Goal: Information Seeking & Learning: Learn about a topic

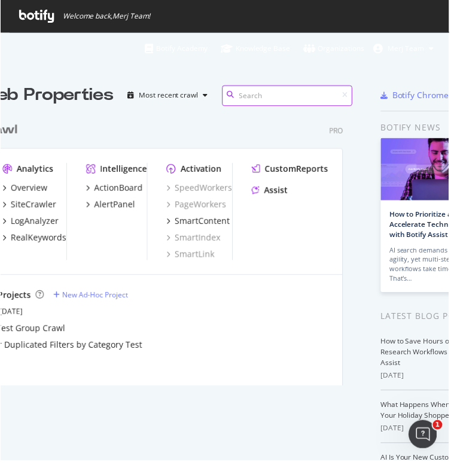
scroll to position [10, 2]
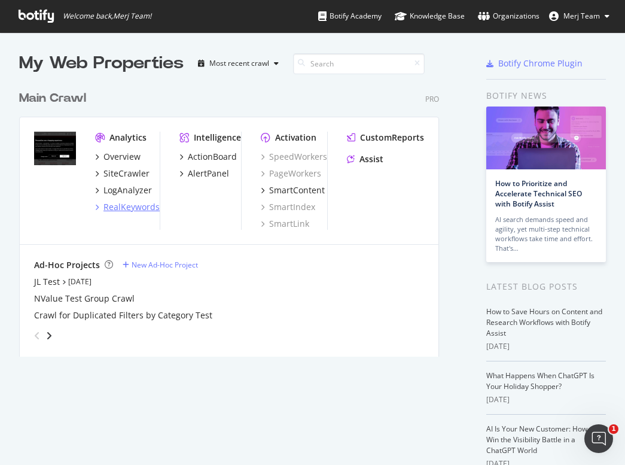
click at [139, 208] on div "RealKeywords" at bounding box center [131, 207] width 56 height 12
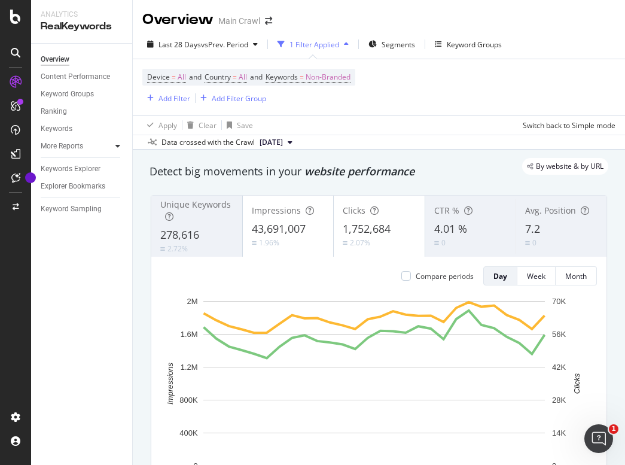
click at [117, 147] on icon at bounding box center [117, 145] width 5 height 7
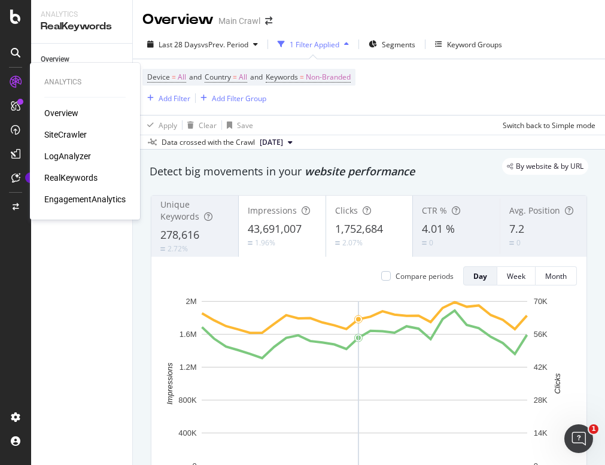
click at [69, 154] on div "LogAnalyzer" at bounding box center [67, 156] width 47 height 12
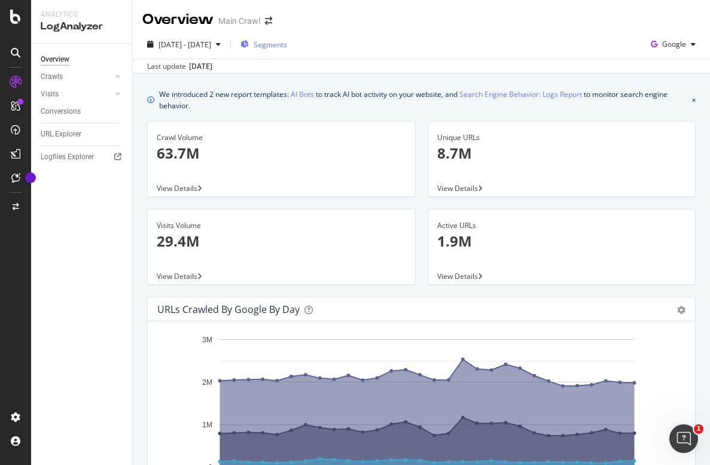
click at [287, 46] on span "Segments" at bounding box center [270, 44] width 33 height 10
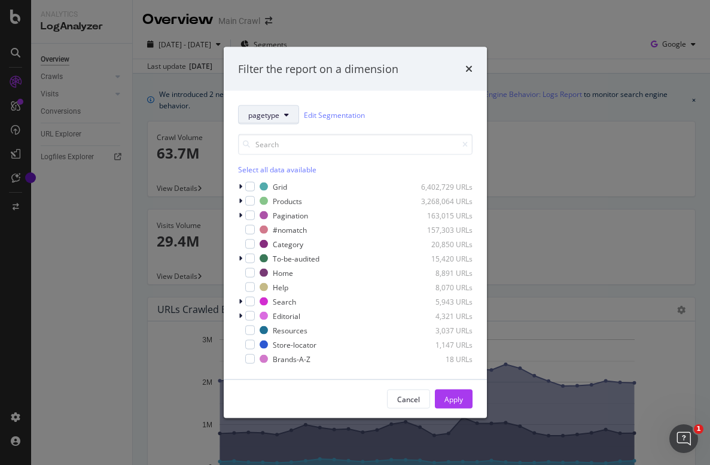
click at [279, 119] on button "pagetype" at bounding box center [268, 114] width 61 height 19
click at [422, 83] on div "Filter the report on a dimension" at bounding box center [355, 69] width 263 height 44
click at [465, 68] on icon "times" at bounding box center [468, 69] width 7 height 10
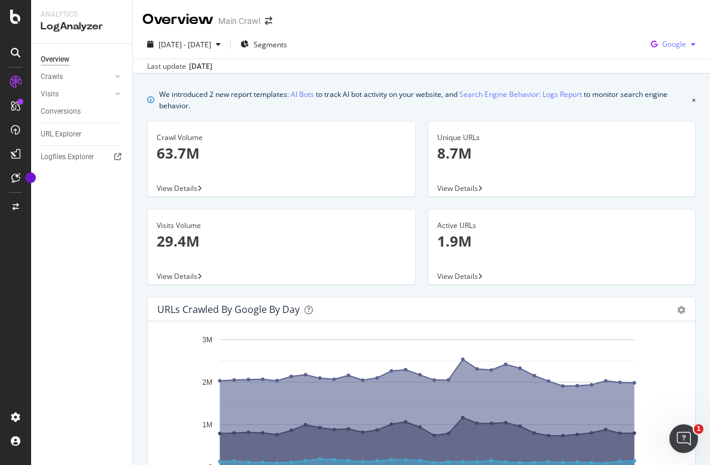
click at [686, 46] on div "button" at bounding box center [693, 44] width 14 height 7
click at [484, 44] on div "[DATE] - [DATE] Segments Google" at bounding box center [421, 47] width 577 height 24
click at [114, 93] on div at bounding box center [118, 94] width 12 height 12
click at [115, 74] on div at bounding box center [118, 77] width 12 height 12
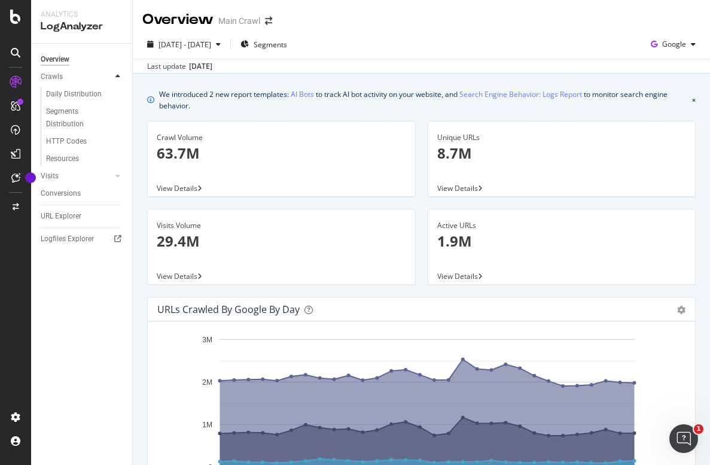
click at [115, 74] on icon at bounding box center [117, 76] width 5 height 7
click at [75, 138] on div "URL Explorer" at bounding box center [61, 134] width 41 height 13
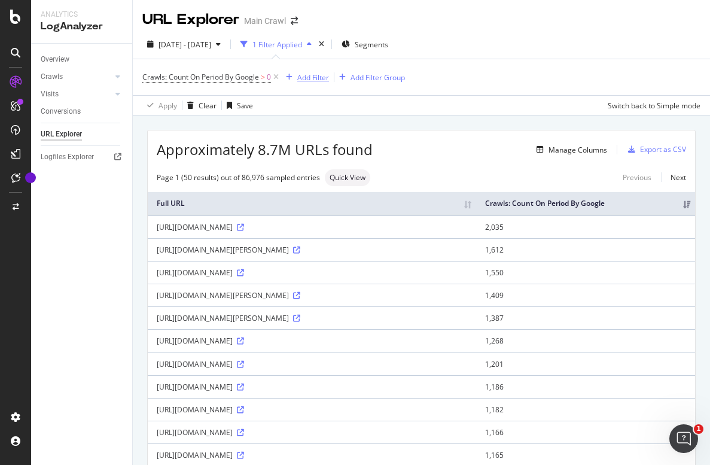
click at [307, 77] on div "Add Filter" at bounding box center [313, 77] width 32 height 10
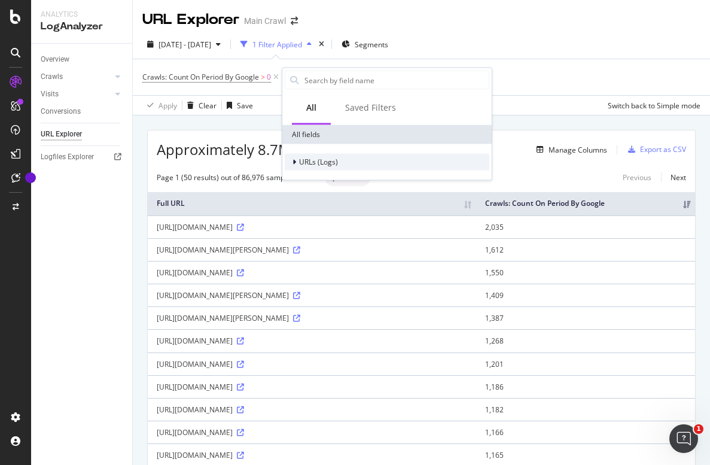
click at [299, 161] on span "URLs (Logs)" at bounding box center [318, 162] width 39 height 10
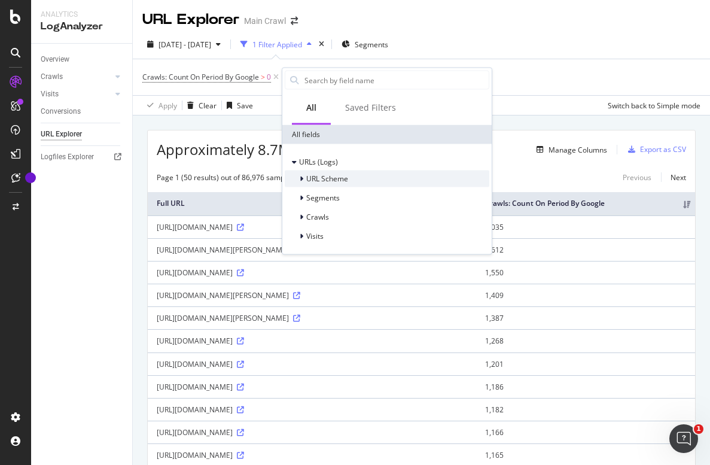
click at [301, 177] on icon at bounding box center [302, 178] width 4 height 7
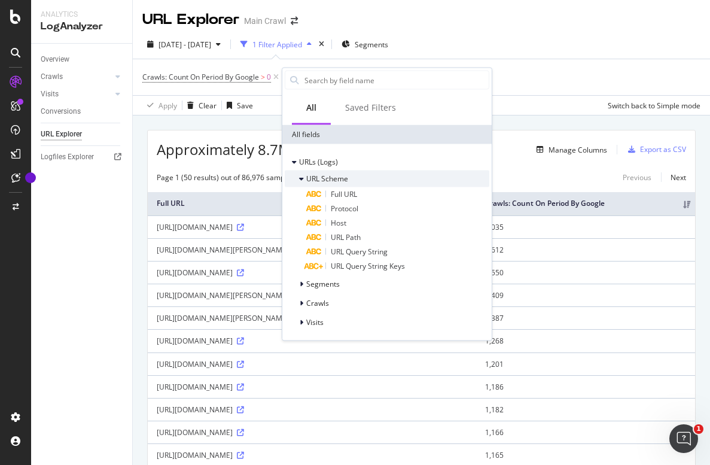
click at [303, 178] on icon at bounding box center [301, 178] width 5 height 7
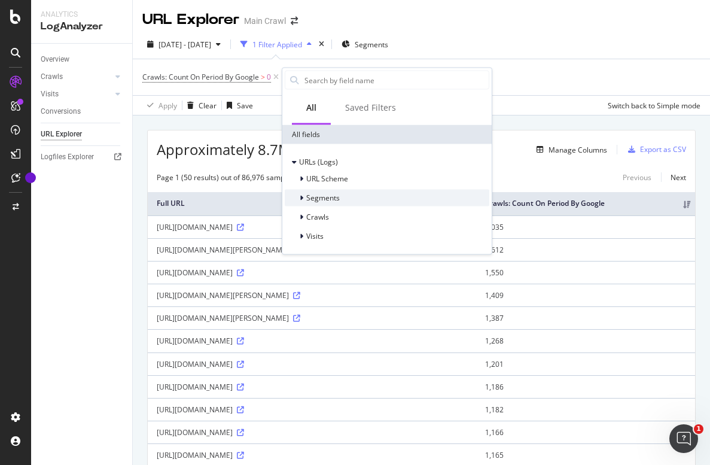
click at [304, 198] on div at bounding box center [302, 198] width 7 height 12
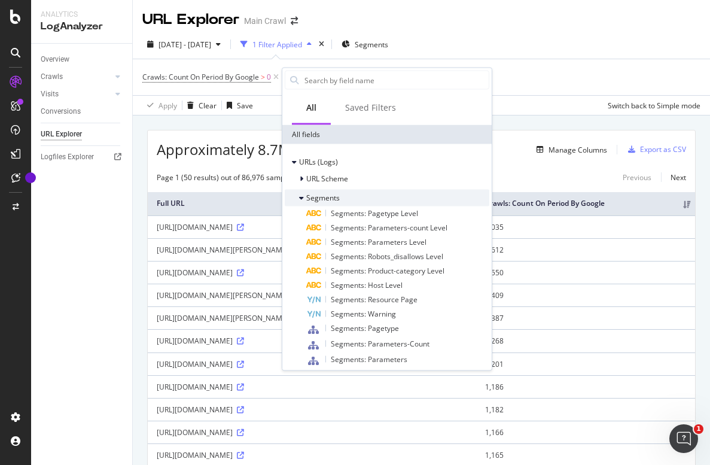
click at [303, 199] on icon at bounding box center [301, 197] width 5 height 7
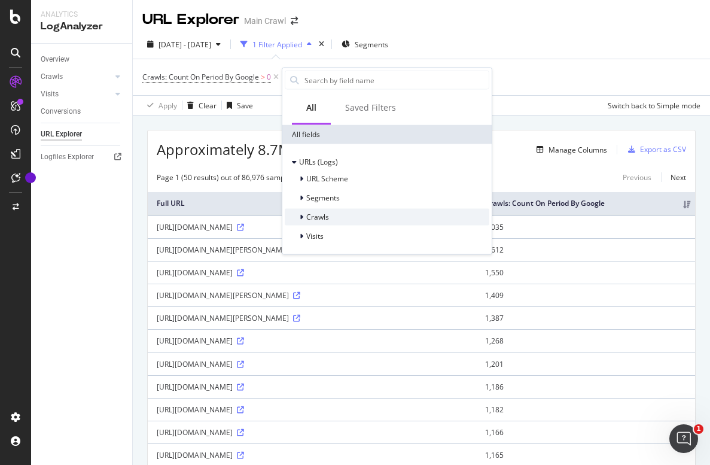
click at [301, 218] on icon at bounding box center [302, 217] width 4 height 7
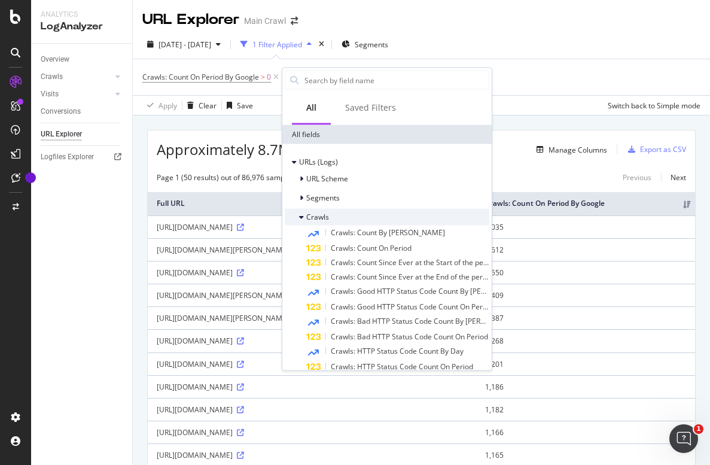
click at [301, 214] on icon at bounding box center [301, 217] width 5 height 7
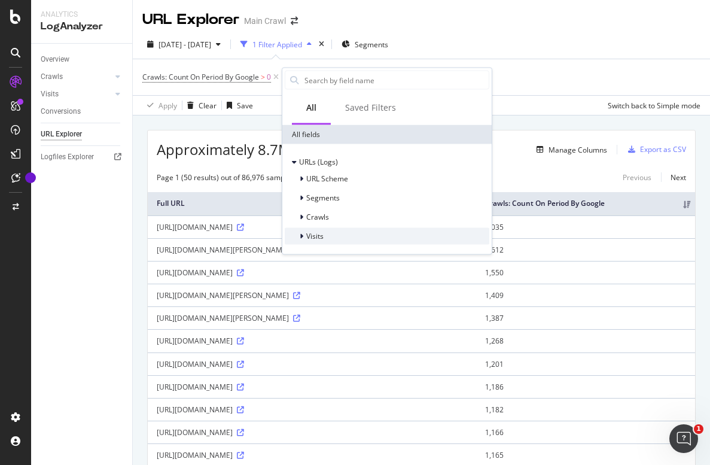
click at [302, 239] on div at bounding box center [302, 236] width 7 height 12
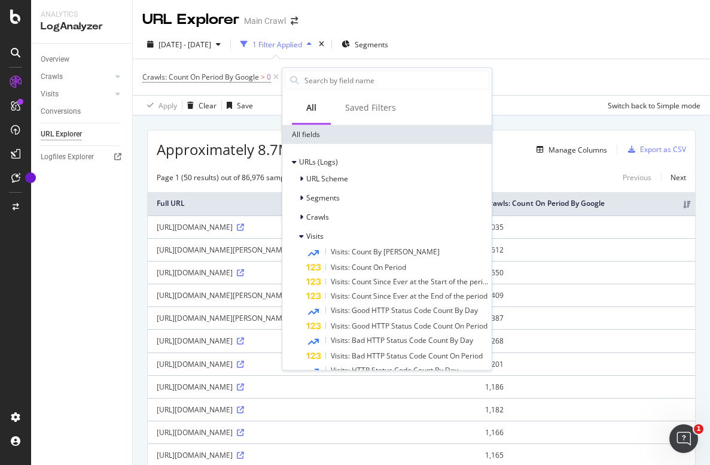
click at [544, 38] on div "[DATE] - [DATE] 1 Filter Applied Segments" at bounding box center [421, 47] width 577 height 24
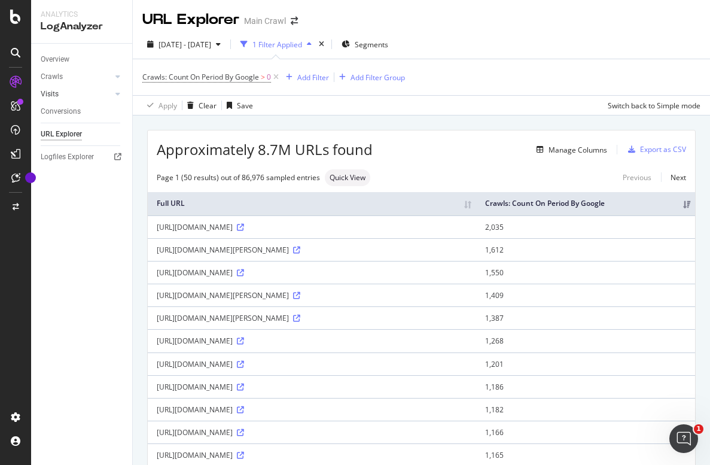
click at [108, 93] on div at bounding box center [106, 94] width 12 height 12
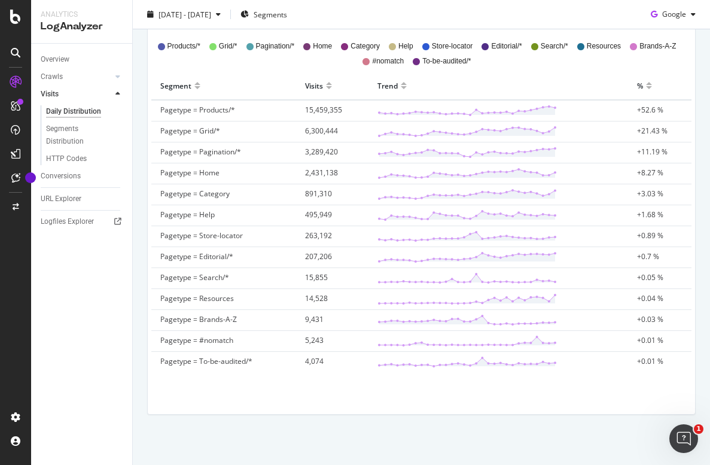
scroll to position [368, 0]
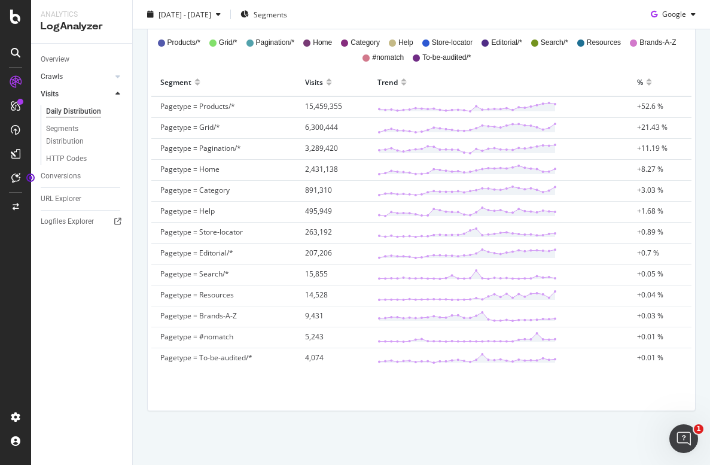
click at [68, 75] on link "Crawls" at bounding box center [76, 77] width 71 height 13
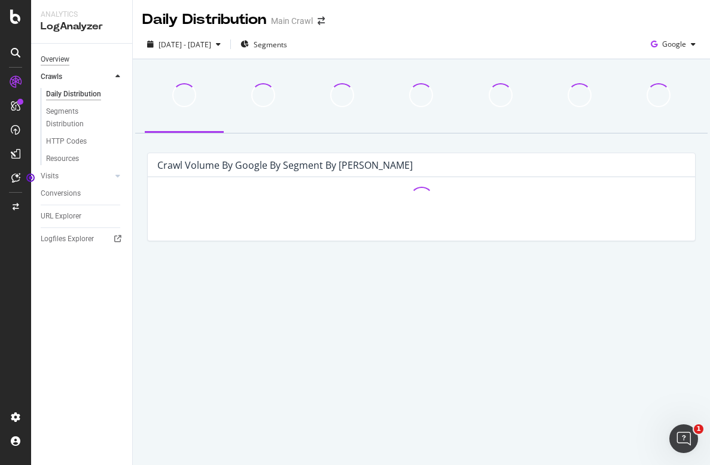
click at [69, 59] on div "Overview" at bounding box center [55, 59] width 29 height 13
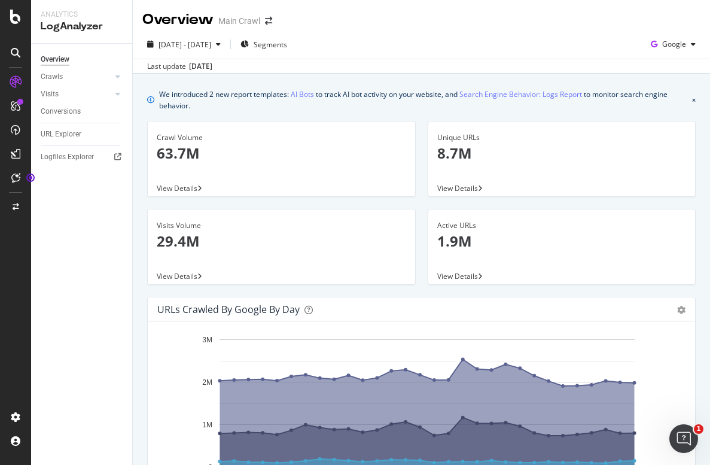
click at [465, 188] on span "View Details" at bounding box center [457, 188] width 41 height 10
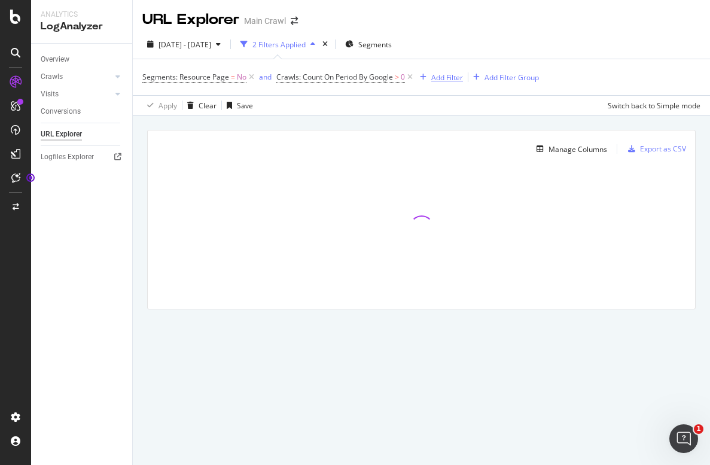
click at [425, 79] on icon "button" at bounding box center [423, 77] width 7 height 7
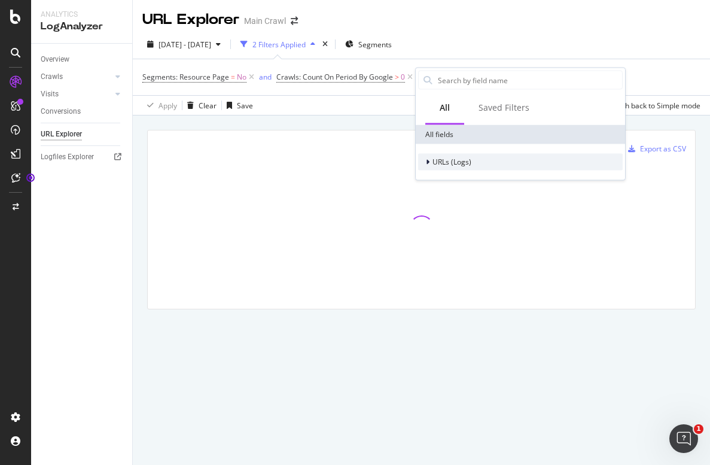
click at [431, 160] on div at bounding box center [428, 162] width 7 height 12
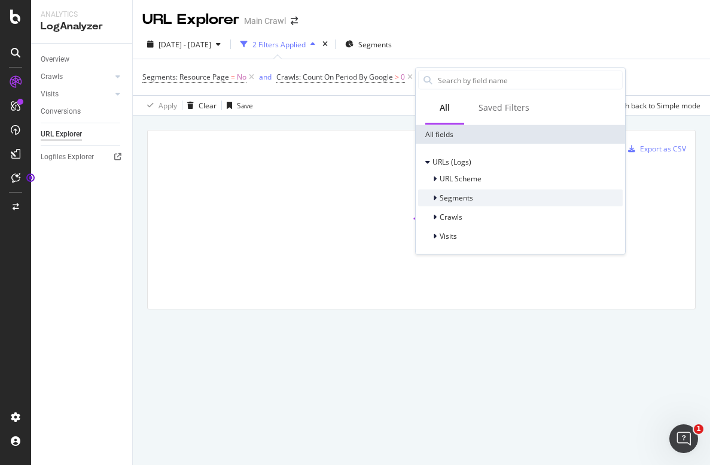
click at [434, 194] on icon at bounding box center [435, 197] width 4 height 7
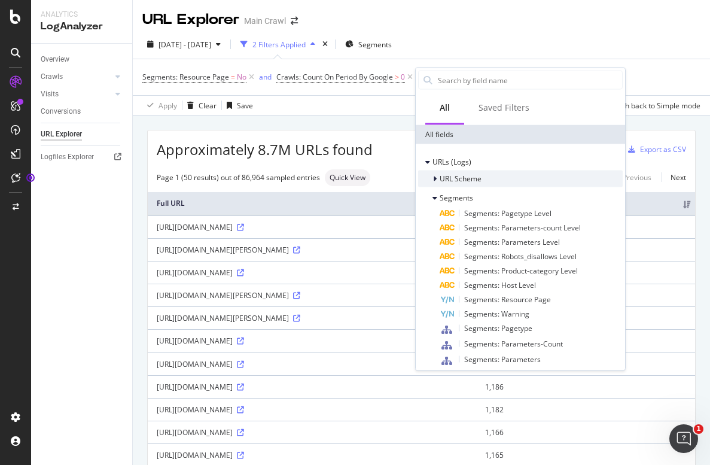
click at [435, 178] on icon at bounding box center [435, 178] width 4 height 7
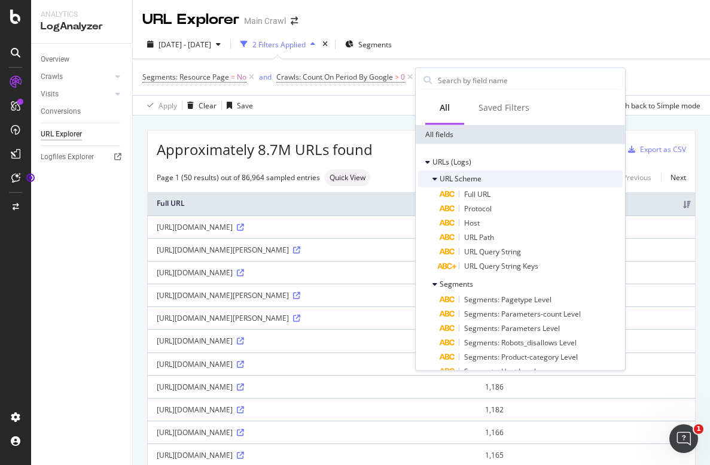
click at [435, 178] on icon at bounding box center [434, 178] width 5 height 7
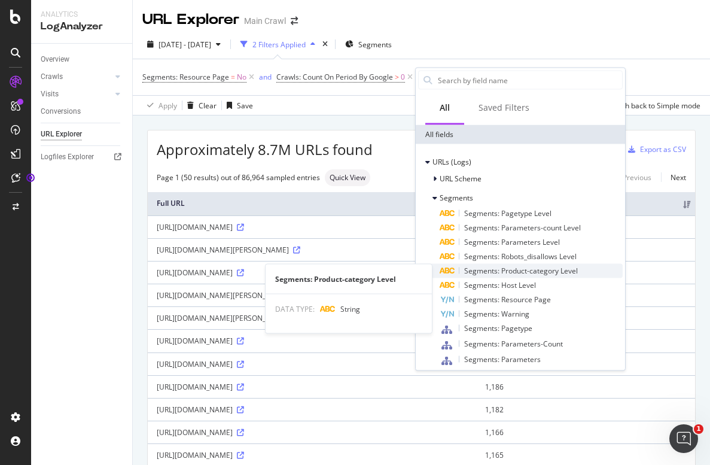
click at [528, 272] on span "Segments: Product-category Level" at bounding box center [521, 271] width 114 height 10
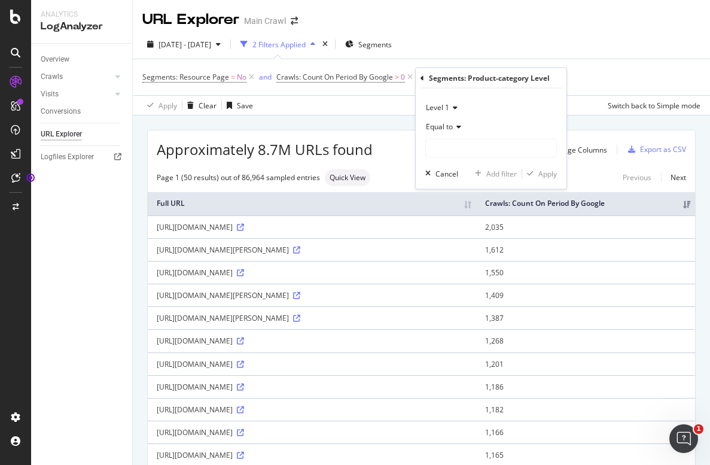
click at [554, 42] on div "[DATE] - [DATE] 2 Filters Applied Segments" at bounding box center [421, 47] width 577 height 24
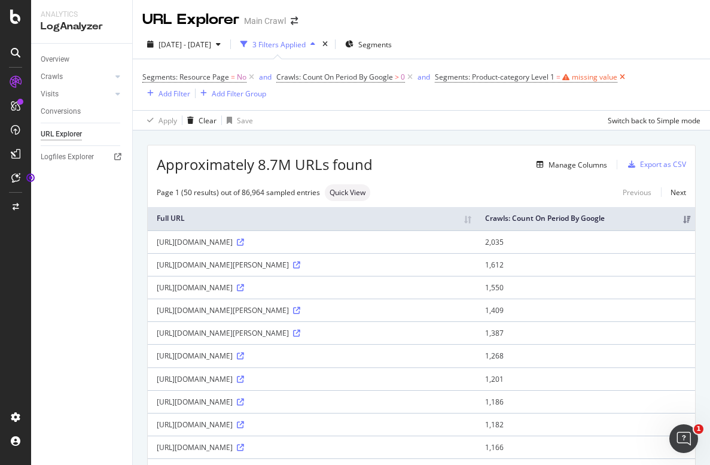
click at [622, 76] on icon at bounding box center [622, 77] width 10 height 12
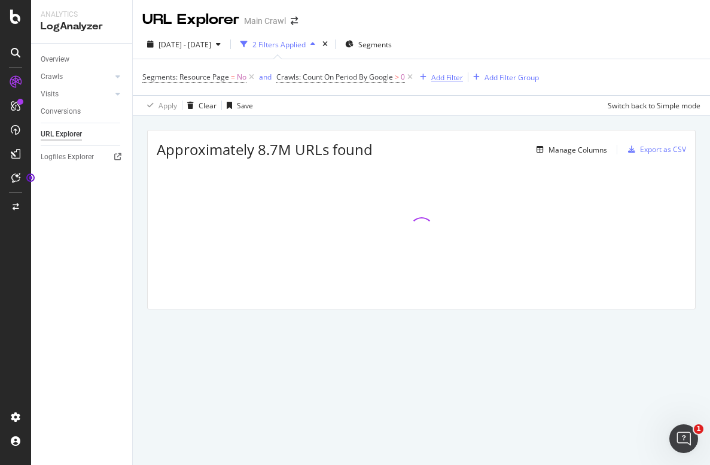
click at [453, 79] on div "Add Filter" at bounding box center [447, 77] width 32 height 10
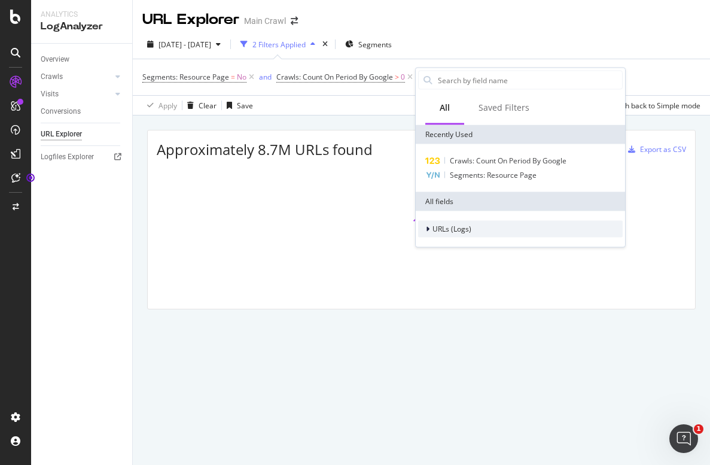
click at [433, 227] on span "URLs (Logs)" at bounding box center [451, 229] width 39 height 10
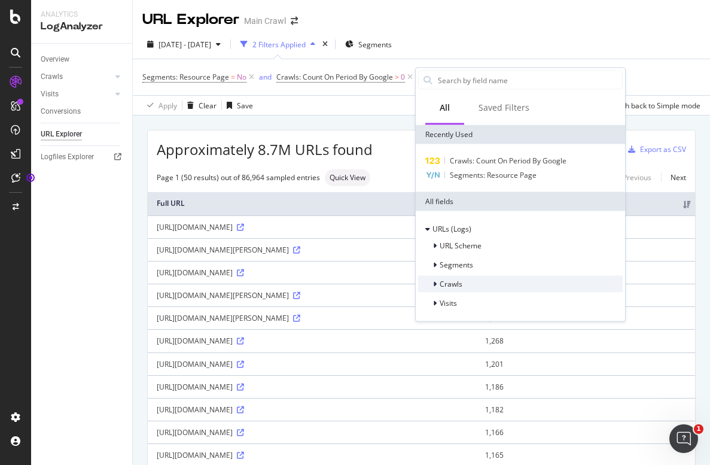
click at [463, 284] on div "Crawls" at bounding box center [520, 284] width 205 height 17
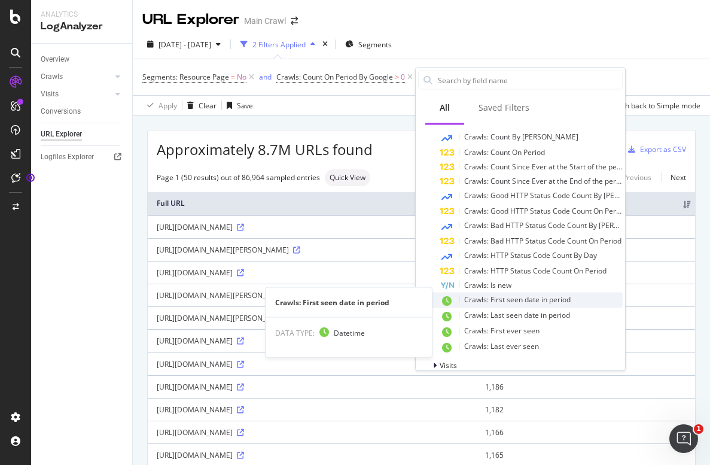
scroll to position [127, 0]
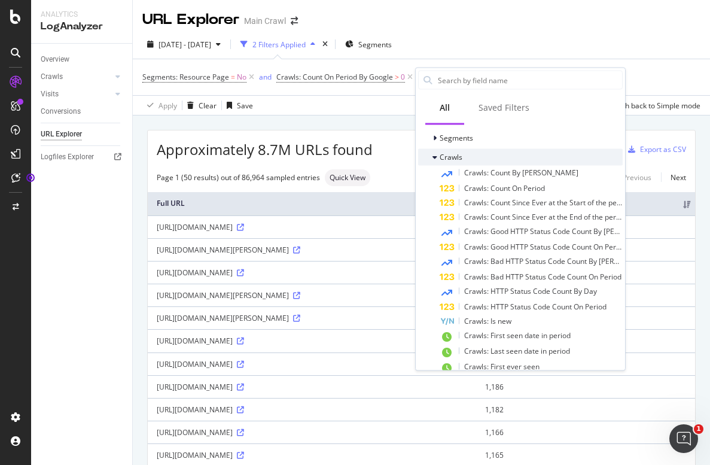
click at [437, 161] on div at bounding box center [435, 157] width 7 height 12
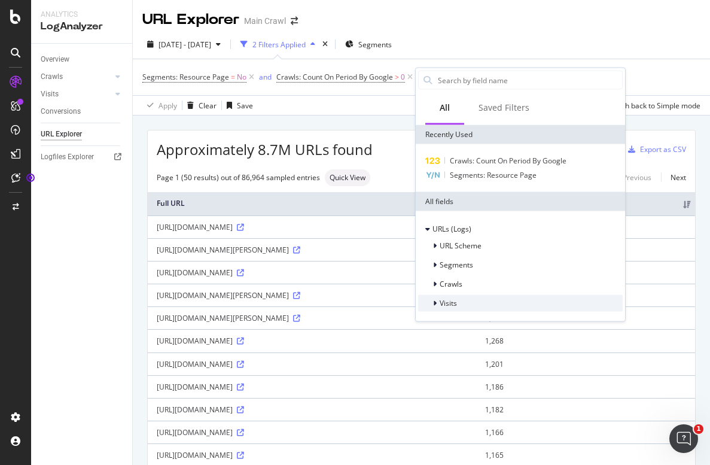
click at [438, 301] on div at bounding box center [435, 303] width 7 height 12
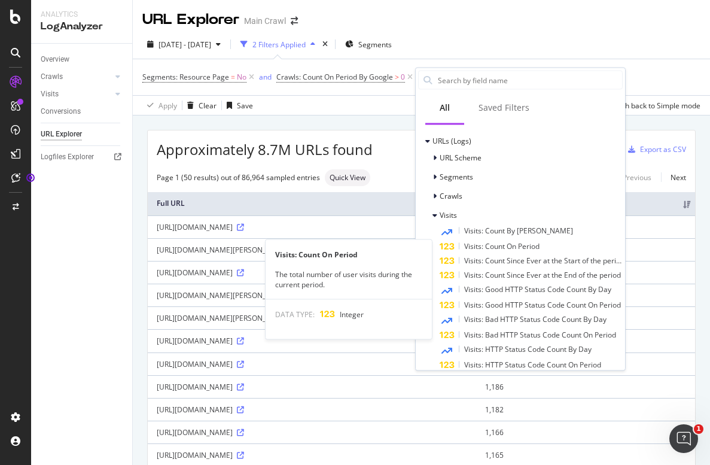
scroll to position [87, 0]
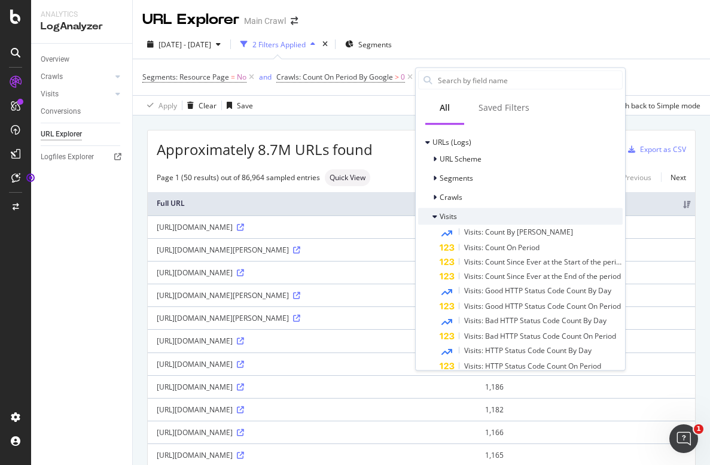
click at [451, 221] on div "Visits" at bounding box center [448, 216] width 17 height 10
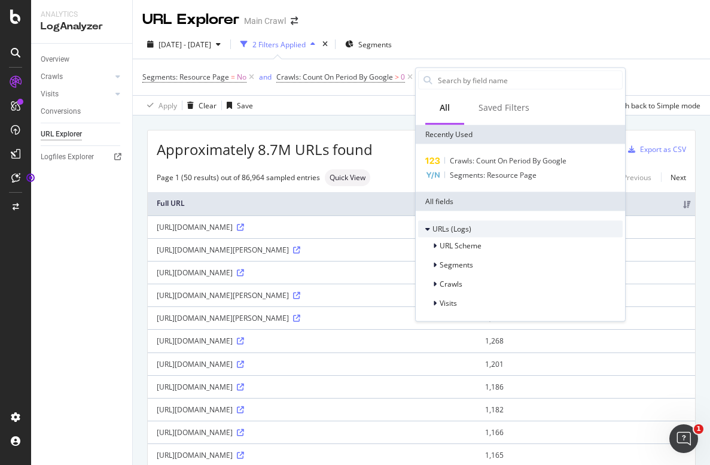
click at [431, 230] on div at bounding box center [428, 229] width 7 height 12
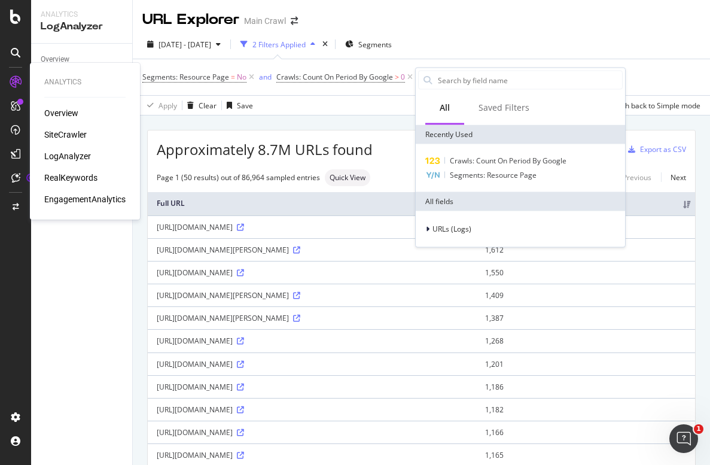
click at [68, 197] on div "EngagementAnalytics" at bounding box center [84, 199] width 81 height 12
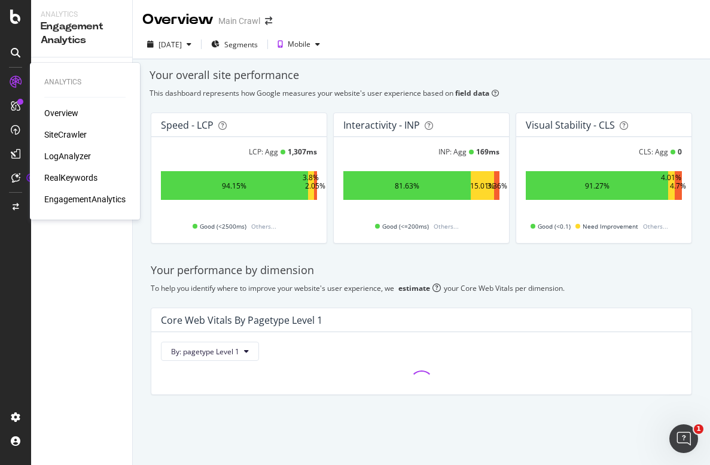
click at [71, 137] on div "SiteCrawler" at bounding box center [65, 135] width 42 height 12
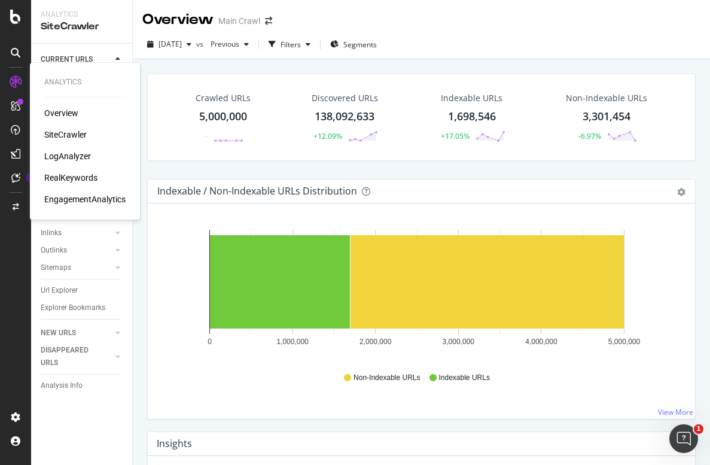
click at [73, 156] on div "LogAnalyzer" at bounding box center [67, 156] width 47 height 12
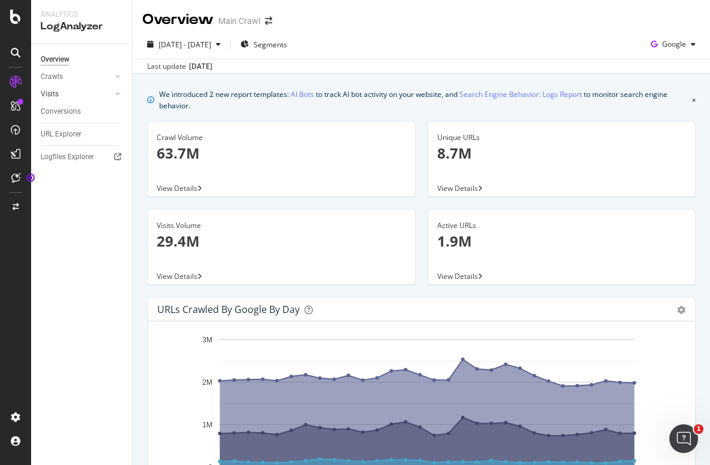
click at [72, 92] on link "Visits" at bounding box center [76, 94] width 71 height 13
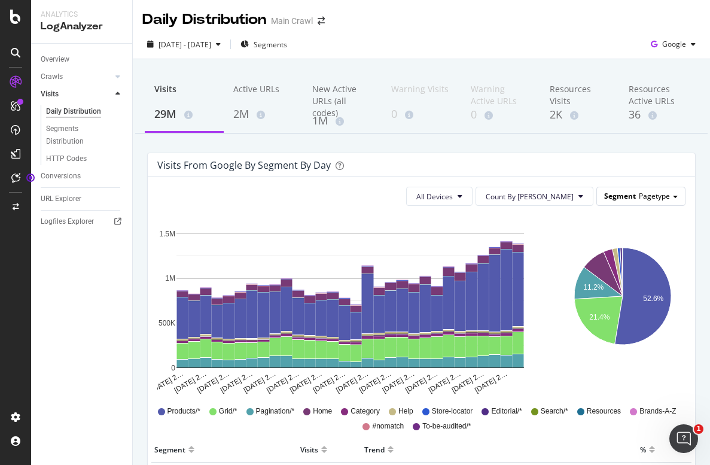
click at [639, 194] on span "Pagetype" at bounding box center [654, 196] width 31 height 10
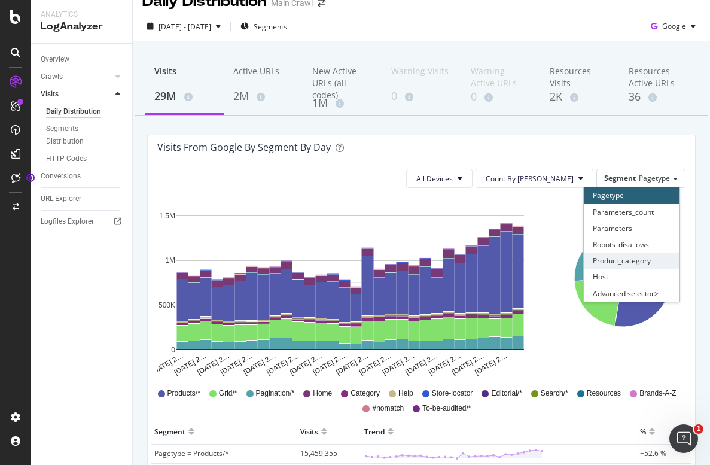
scroll to position [20, 0]
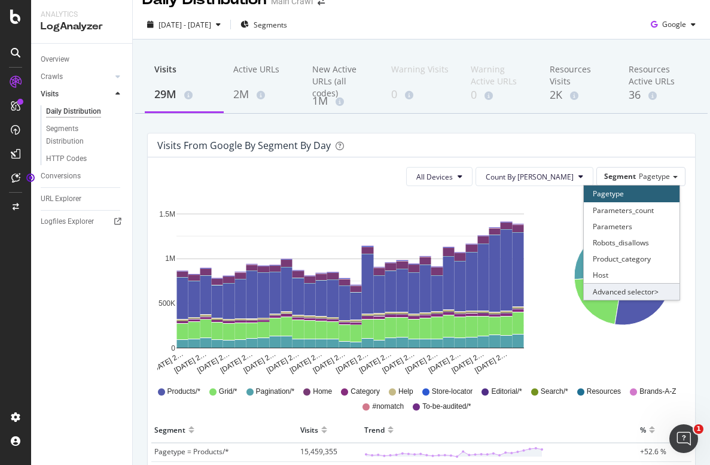
click at [633, 289] on div "Advanced selector >" at bounding box center [632, 291] width 96 height 17
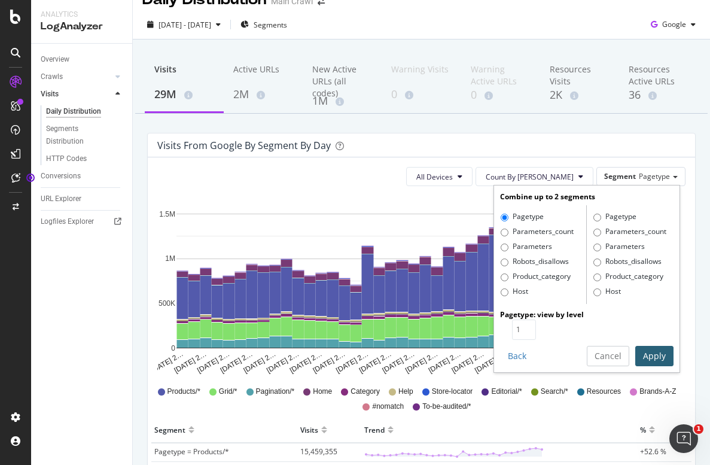
click at [602, 356] on button "Cancel" at bounding box center [608, 356] width 42 height 20
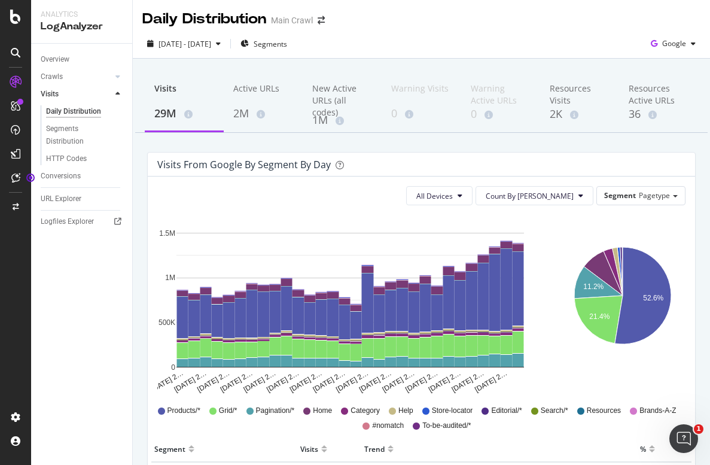
scroll to position [0, 0]
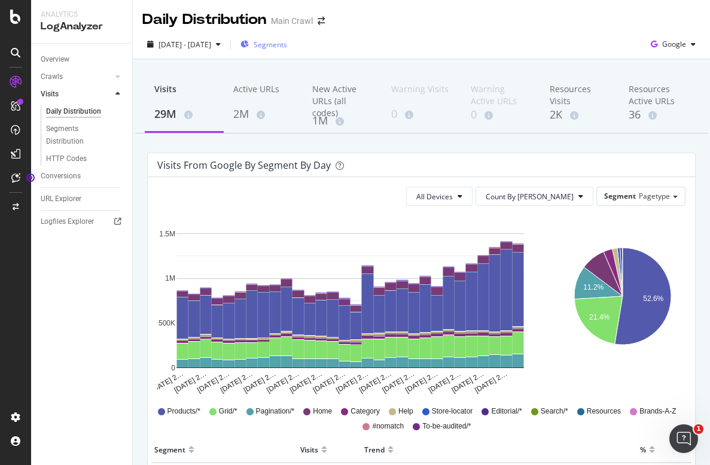
click at [287, 45] on span "Segments" at bounding box center [270, 44] width 33 height 10
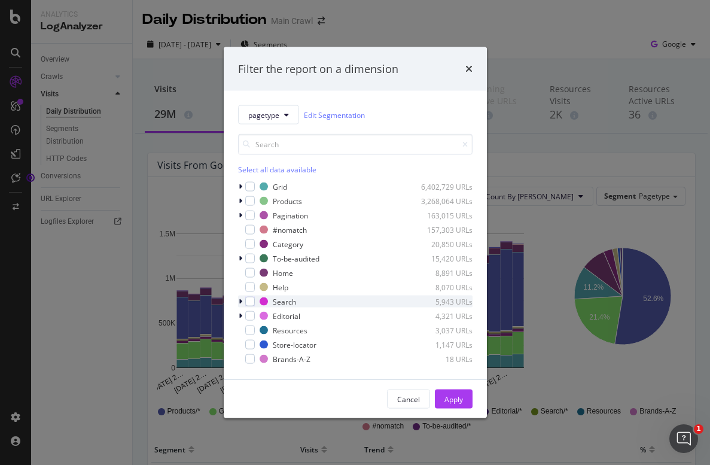
click at [239, 298] on icon "modal" at bounding box center [241, 301] width 4 height 7
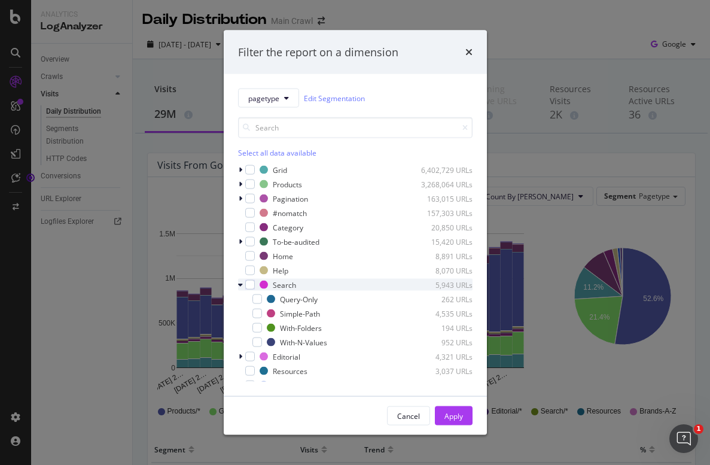
click at [240, 285] on icon "modal" at bounding box center [240, 284] width 5 height 7
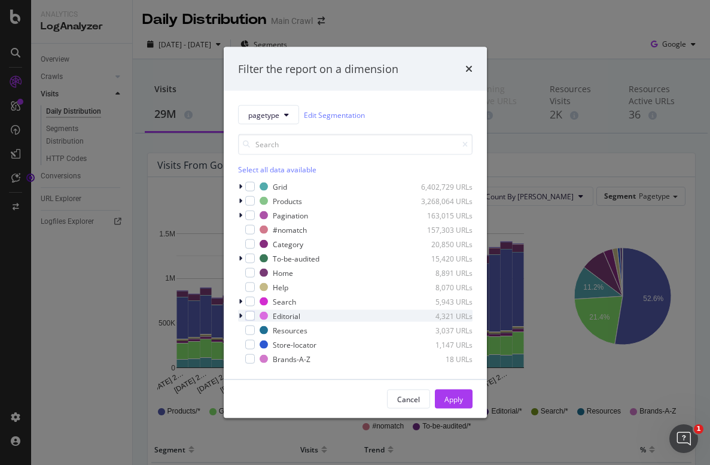
click at [240, 313] on icon "modal" at bounding box center [241, 315] width 4 height 7
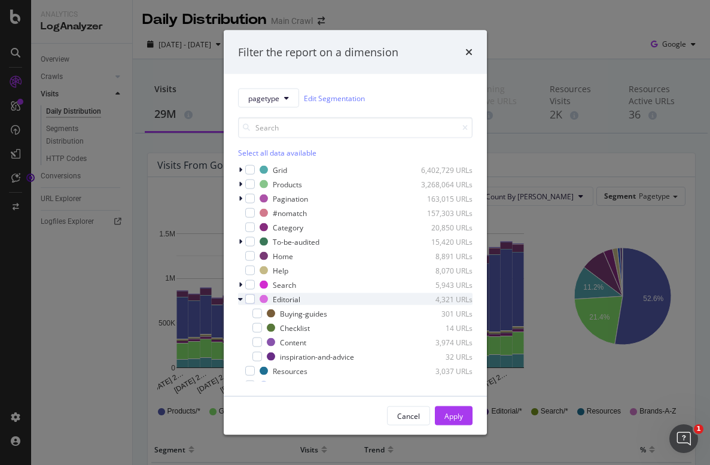
click at [240, 299] on icon "modal" at bounding box center [240, 298] width 5 height 7
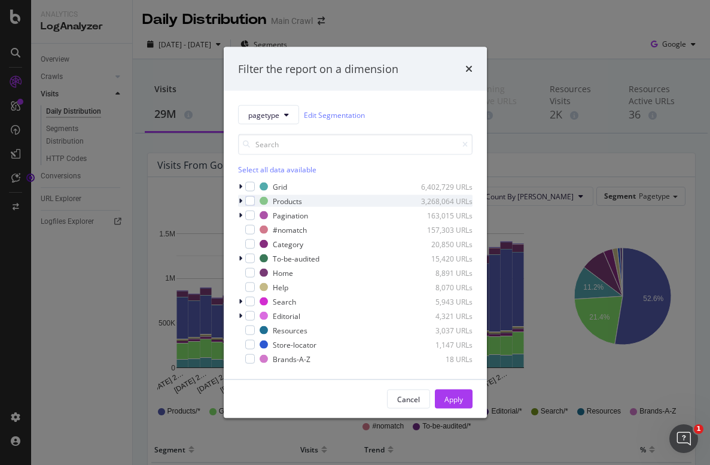
click at [241, 202] on icon "modal" at bounding box center [241, 200] width 4 height 7
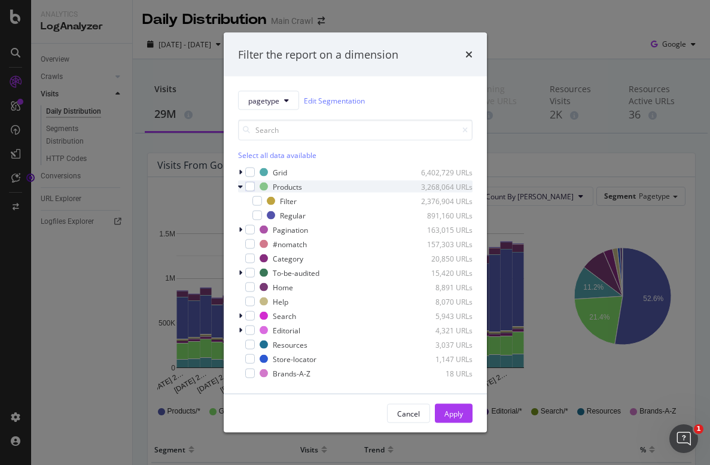
click at [242, 187] on icon "modal" at bounding box center [240, 186] width 5 height 7
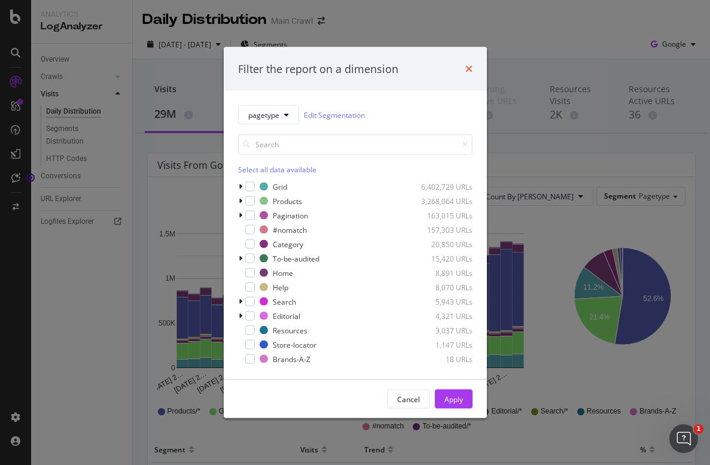
click at [470, 66] on icon "times" at bounding box center [468, 69] width 7 height 10
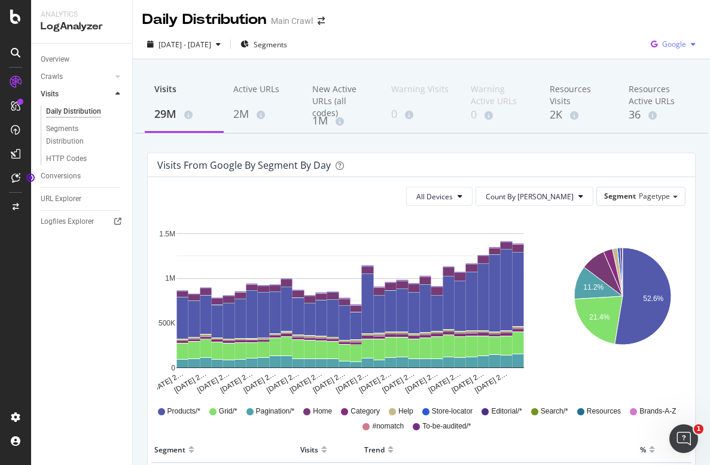
click at [686, 47] on div "button" at bounding box center [693, 44] width 14 height 7
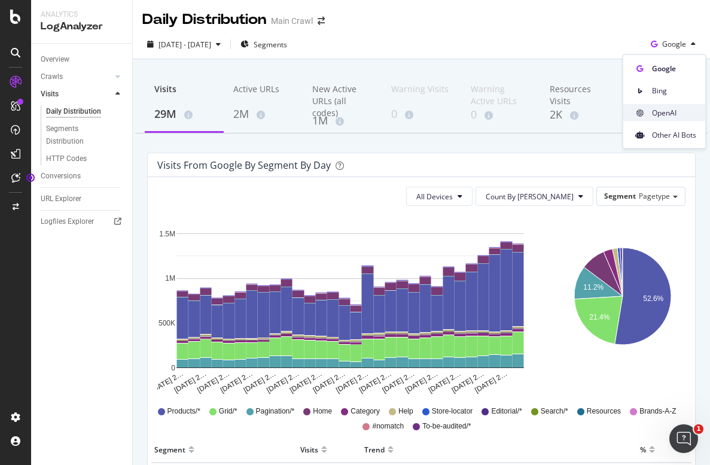
click at [675, 106] on div "OpenAI" at bounding box center [664, 112] width 83 height 17
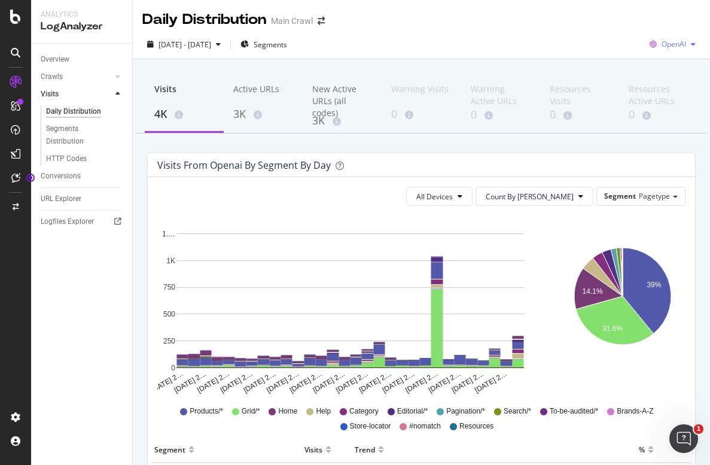
click at [662, 46] on span "OpenAI" at bounding box center [674, 44] width 25 height 10
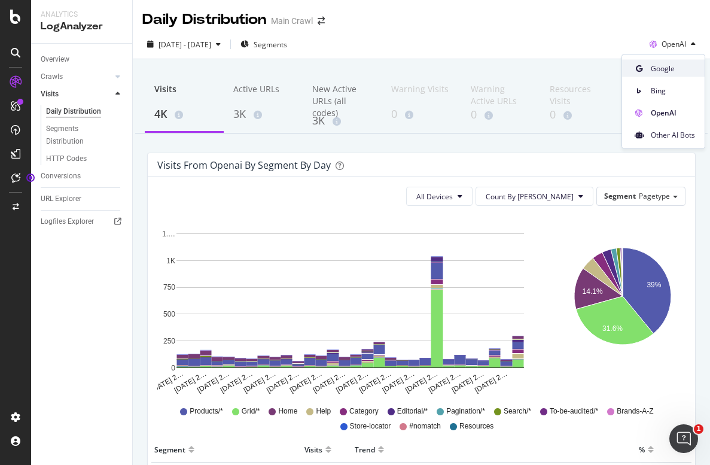
click at [652, 75] on div "Google" at bounding box center [663, 68] width 83 height 17
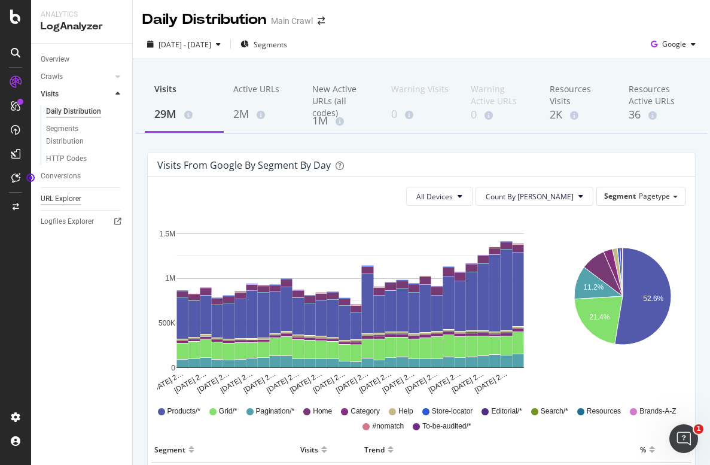
click at [76, 199] on div "URL Explorer" at bounding box center [61, 199] width 41 height 13
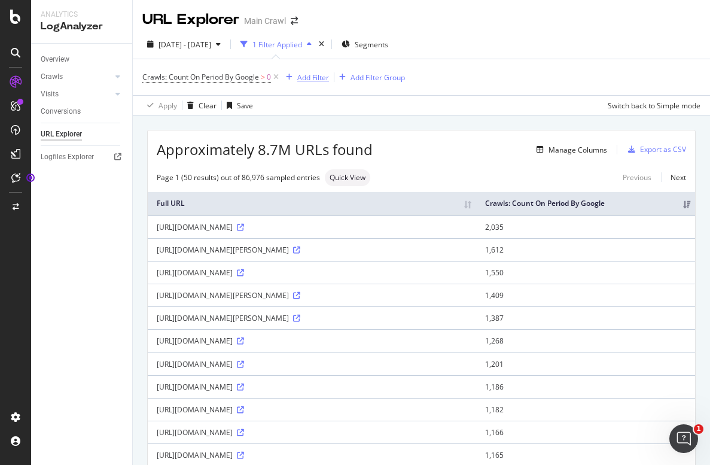
click at [318, 77] on div "Add Filter" at bounding box center [313, 77] width 32 height 10
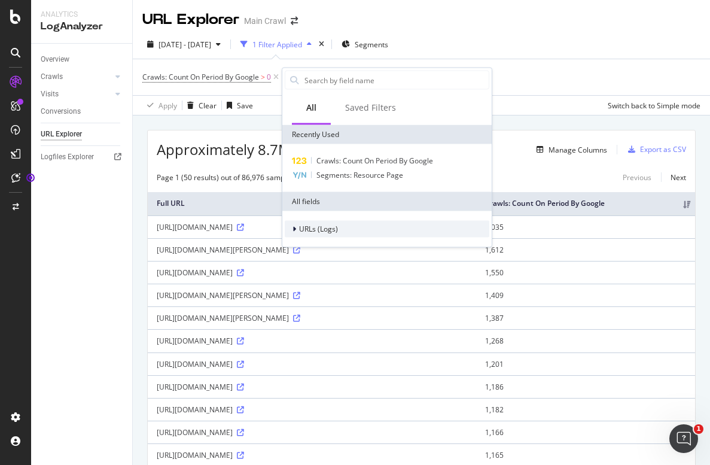
click at [327, 230] on span "URLs (Logs)" at bounding box center [318, 229] width 39 height 10
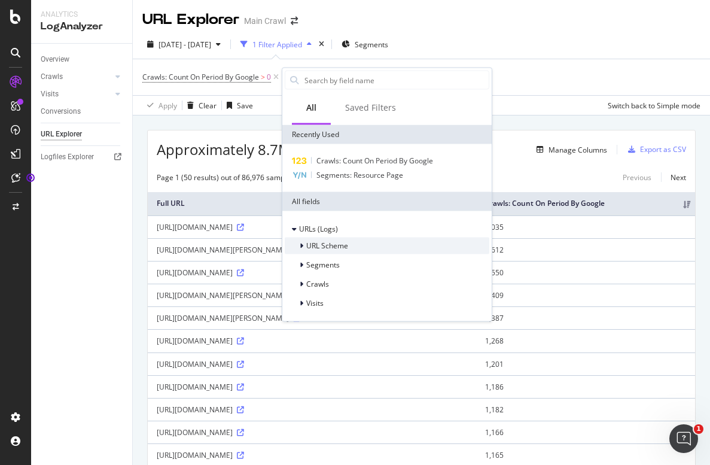
click at [327, 248] on span "URL Scheme" at bounding box center [327, 245] width 42 height 10
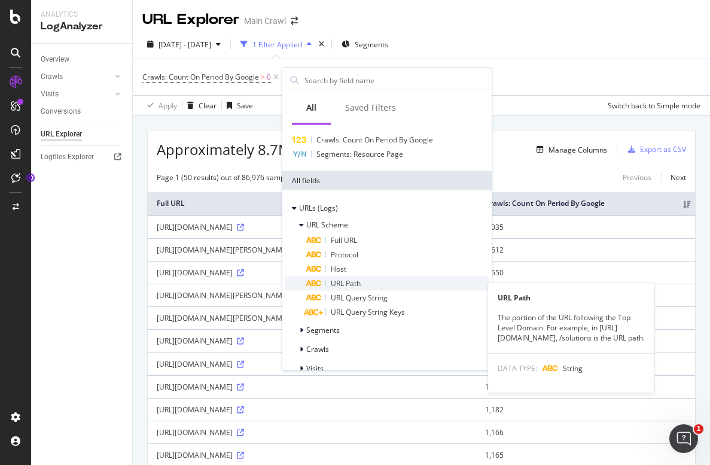
scroll to position [37, 0]
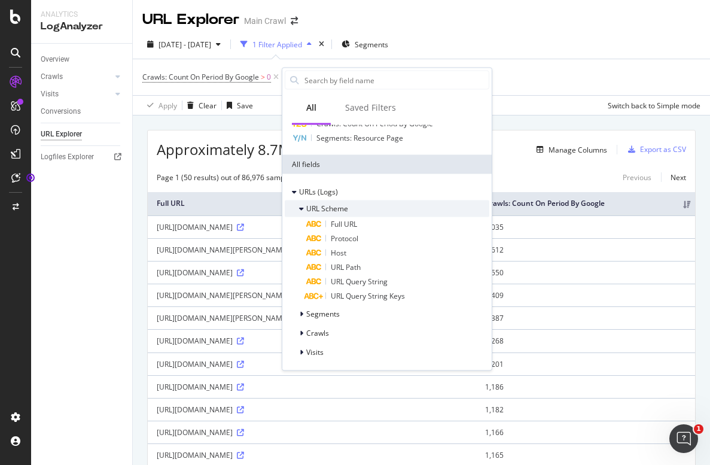
click at [304, 205] on div at bounding box center [302, 209] width 7 height 12
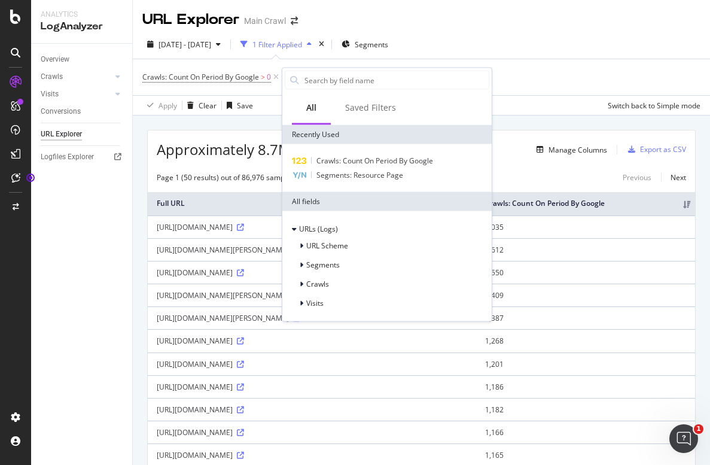
scroll to position [0, 0]
click at [306, 266] on span "Segments" at bounding box center [322, 265] width 33 height 10
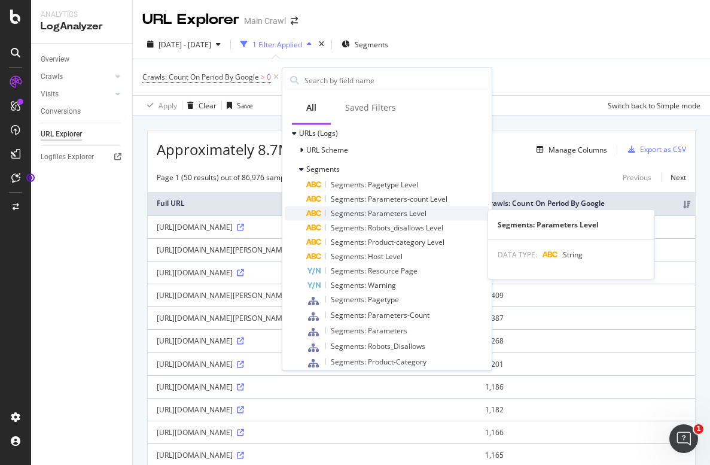
scroll to position [88, 0]
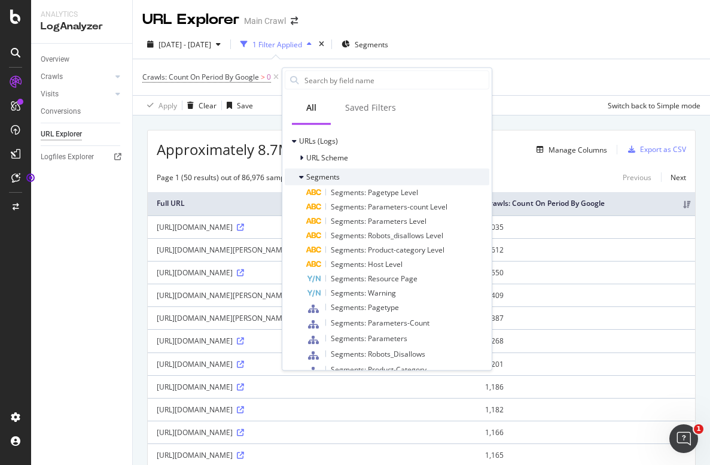
click at [304, 176] on div at bounding box center [302, 177] width 7 height 12
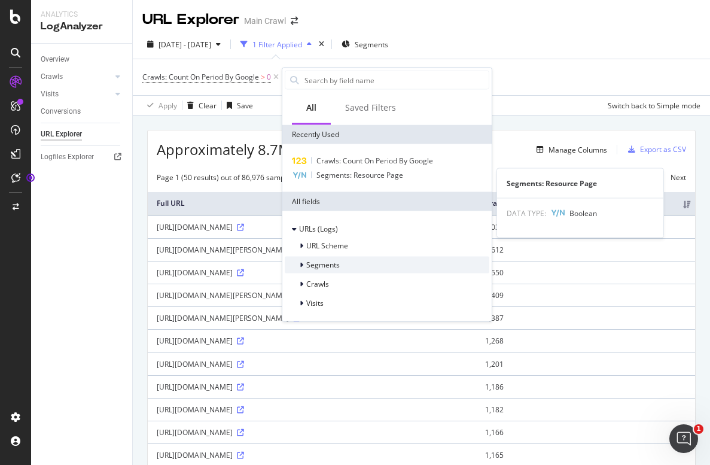
scroll to position [0, 0]
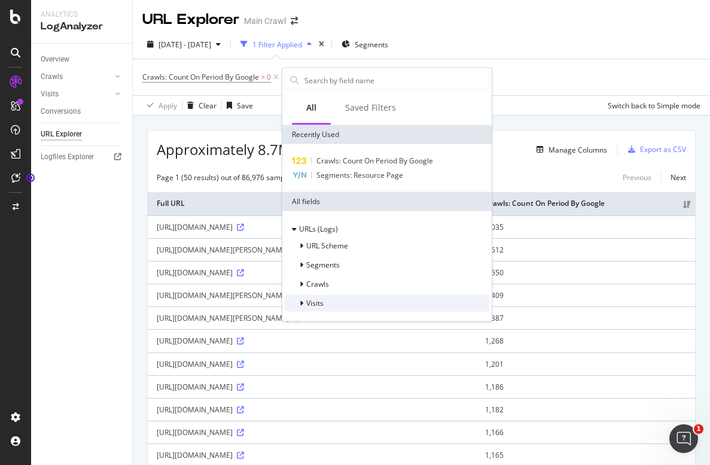
click at [304, 303] on div at bounding box center [302, 303] width 7 height 12
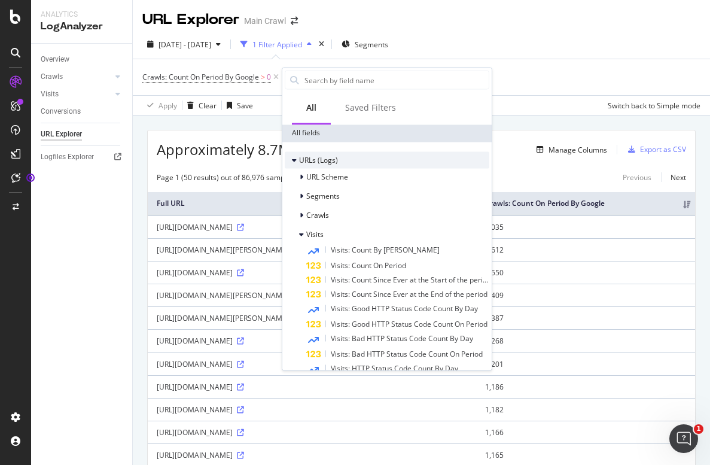
scroll to position [69, 0]
click at [224, 232] on div "[URL][DOMAIN_NAME]" at bounding box center [312, 227] width 310 height 10
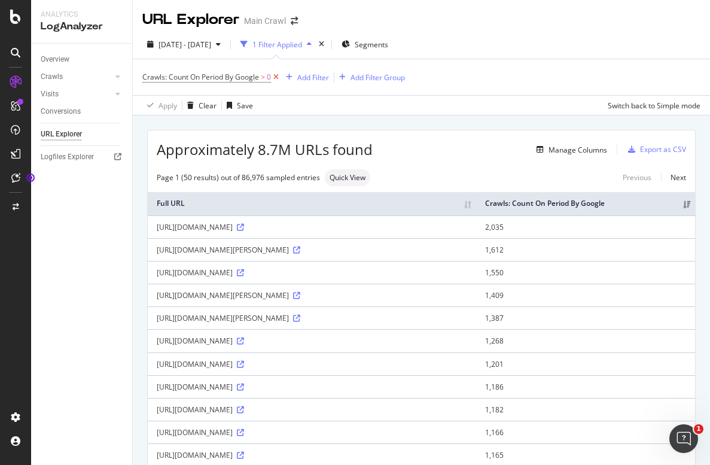
click at [278, 77] on icon at bounding box center [276, 77] width 10 height 12
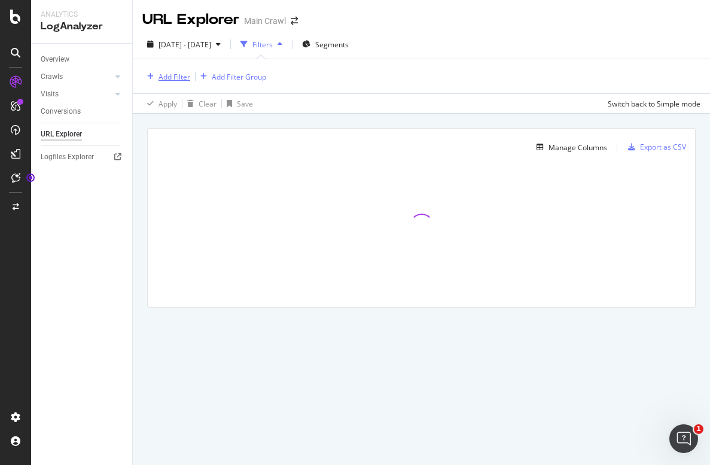
click at [181, 77] on div "Add Filter" at bounding box center [174, 77] width 32 height 10
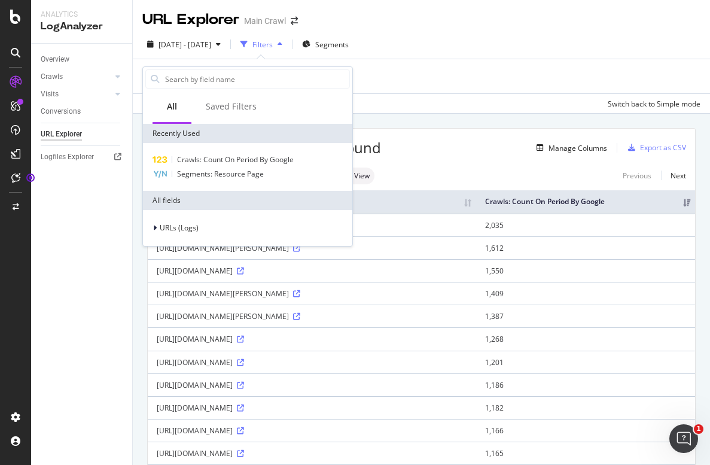
click at [464, 88] on div "Add Filter Add Filter Group" at bounding box center [421, 76] width 558 height 34
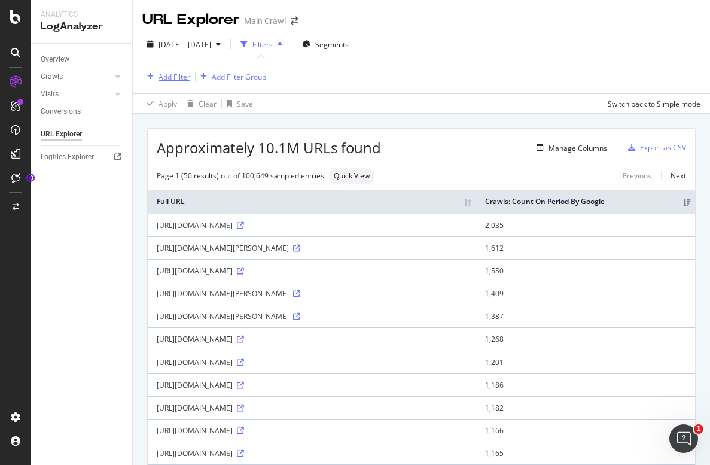
click at [179, 76] on div "Add Filter" at bounding box center [174, 77] width 32 height 10
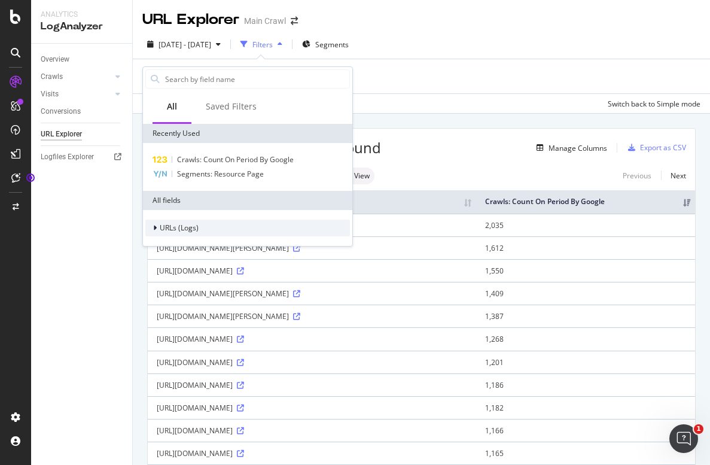
click at [200, 228] on div "URLs (Logs)" at bounding box center [247, 228] width 205 height 17
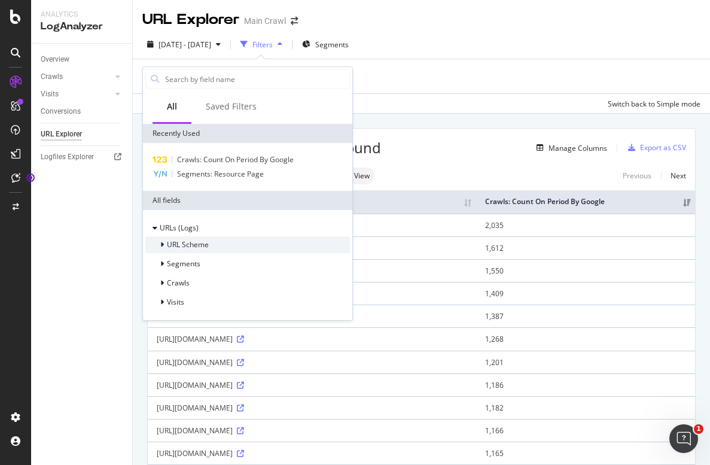
click at [212, 245] on div "URL Scheme" at bounding box center [247, 244] width 205 height 17
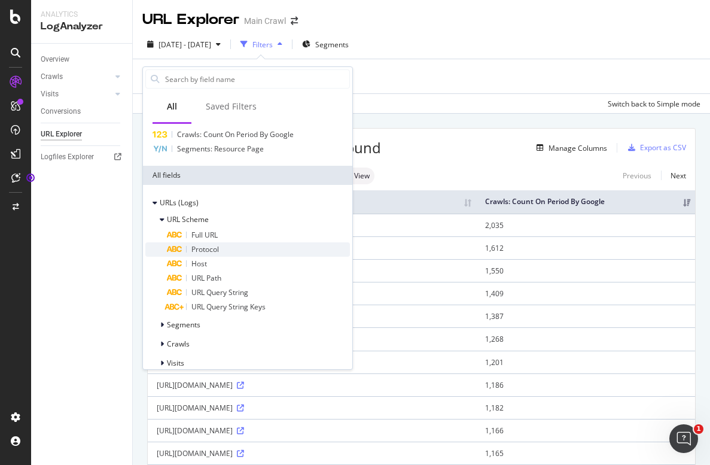
scroll to position [37, 0]
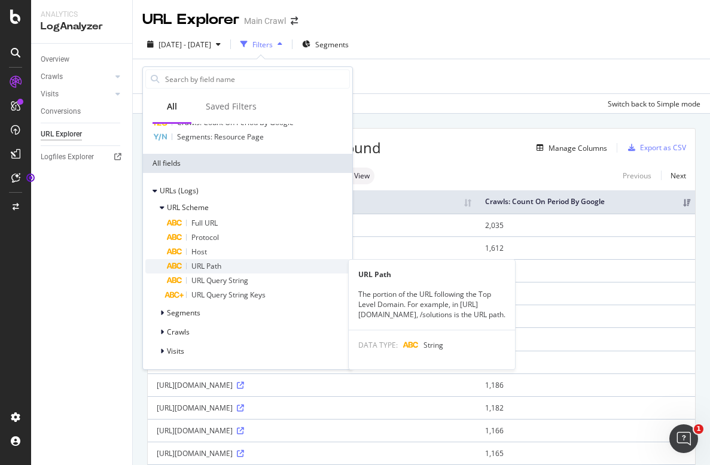
click at [258, 264] on div "URL Path" at bounding box center [258, 266] width 183 height 14
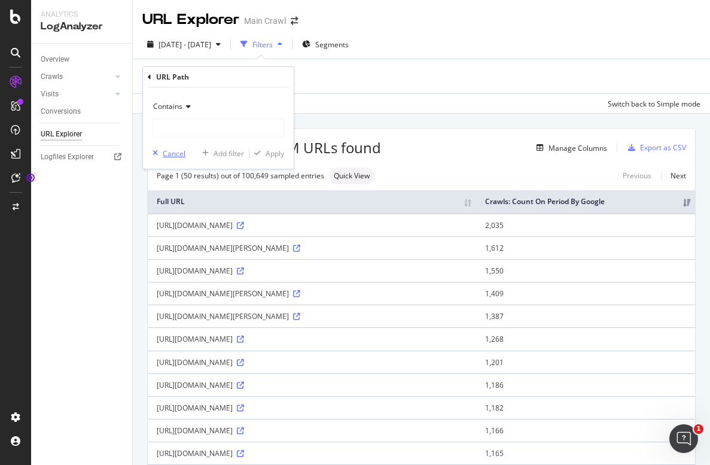
click at [179, 153] on div "Cancel" at bounding box center [174, 153] width 23 height 10
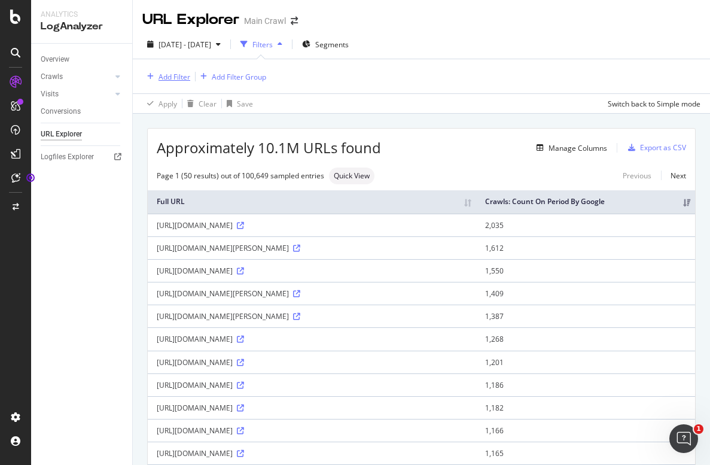
click at [181, 78] on div "Add Filter" at bounding box center [174, 77] width 32 height 10
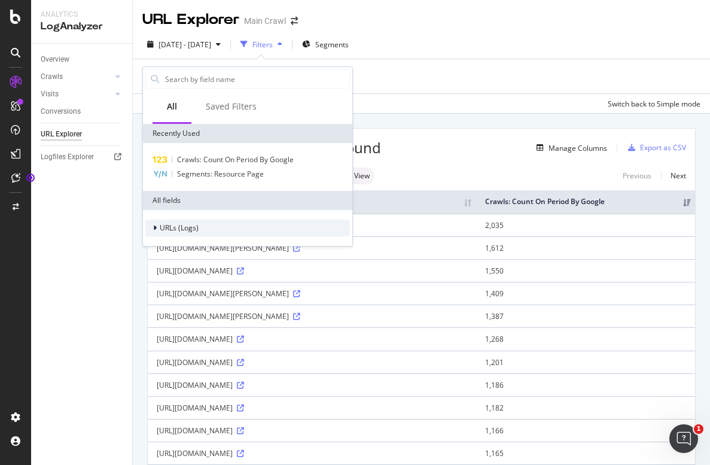
click at [193, 227] on span "URLs (Logs)" at bounding box center [179, 227] width 39 height 10
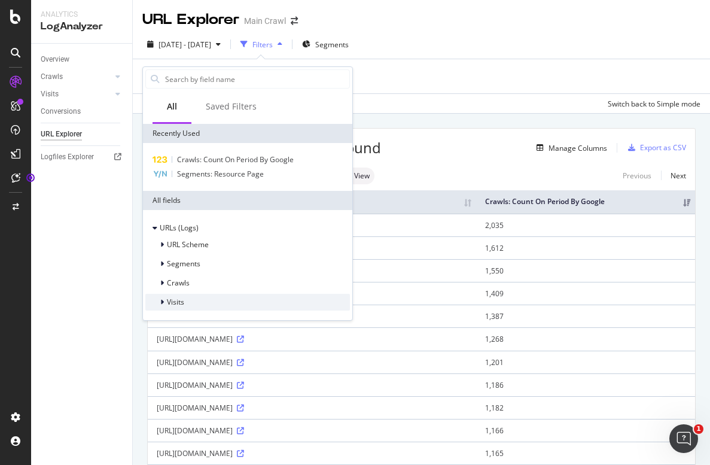
click at [189, 301] on div "Visits" at bounding box center [247, 302] width 205 height 17
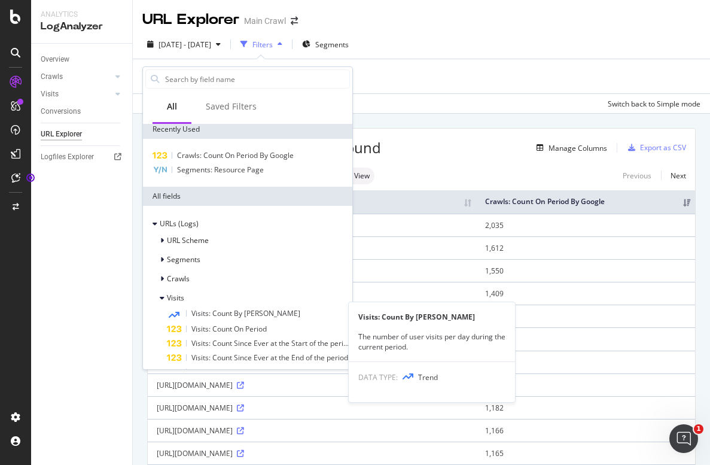
scroll to position [0, 0]
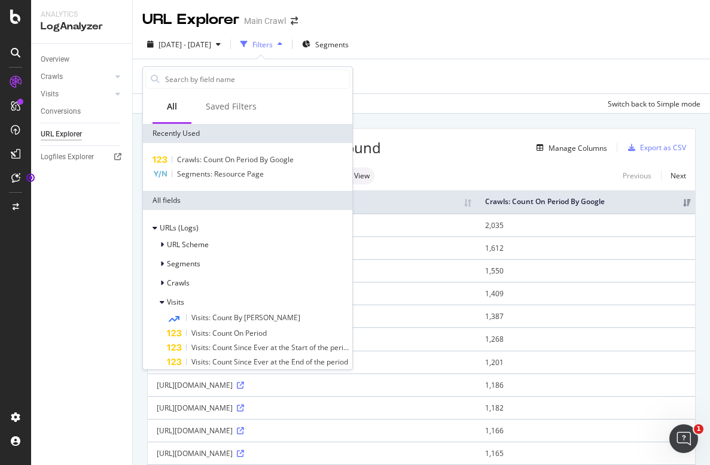
drag, startPoint x: 161, startPoint y: 302, endPoint x: 166, endPoint y: 293, distance: 9.9
click at [161, 302] on icon at bounding box center [162, 301] width 5 height 7
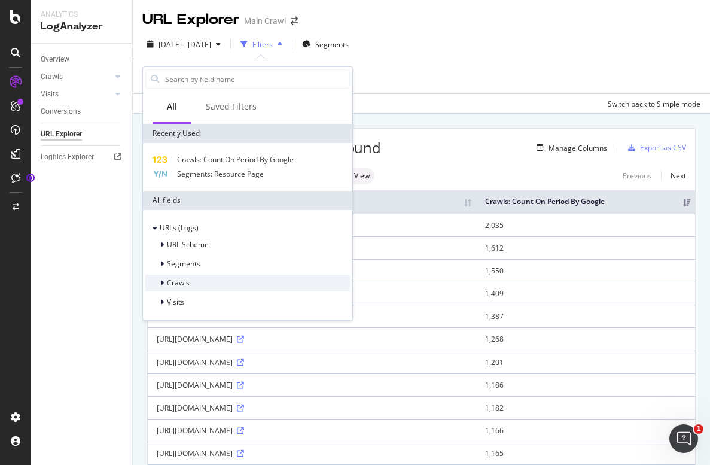
click at [167, 286] on span "Crawls" at bounding box center [178, 283] width 23 height 10
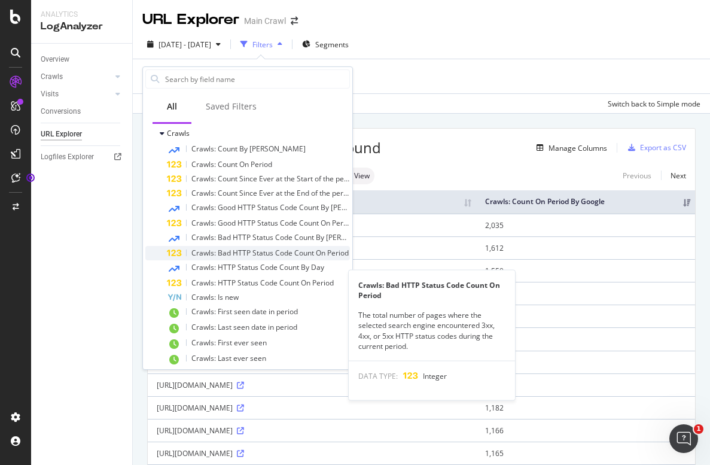
scroll to position [176, 0]
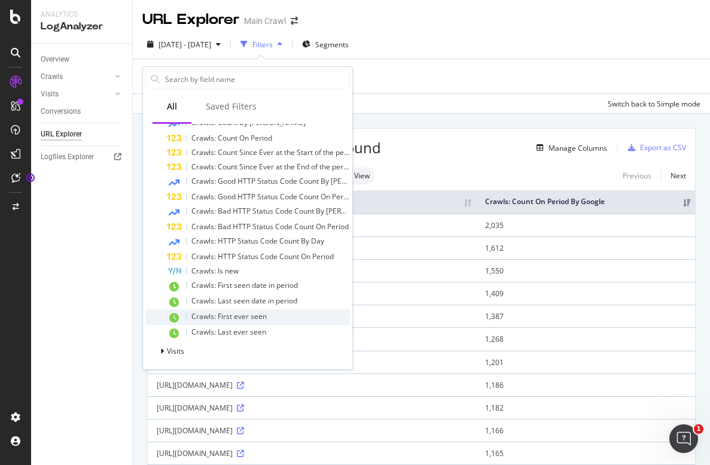
drag, startPoint x: 178, startPoint y: 350, endPoint x: 191, endPoint y: 324, distance: 30.0
click at [178, 350] on span "Visits" at bounding box center [175, 351] width 17 height 10
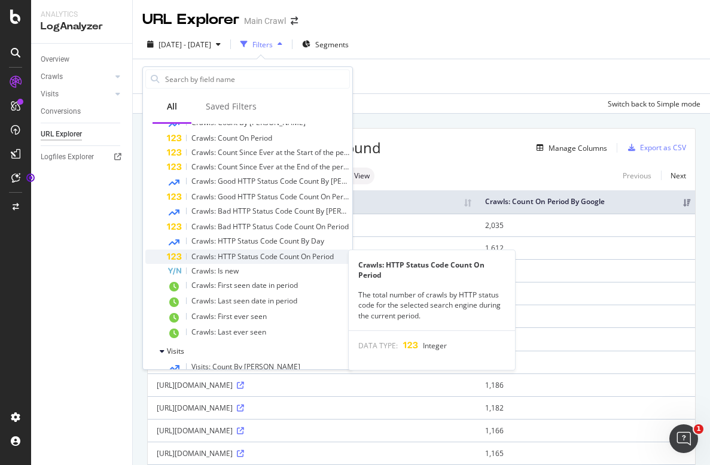
scroll to position [0, 0]
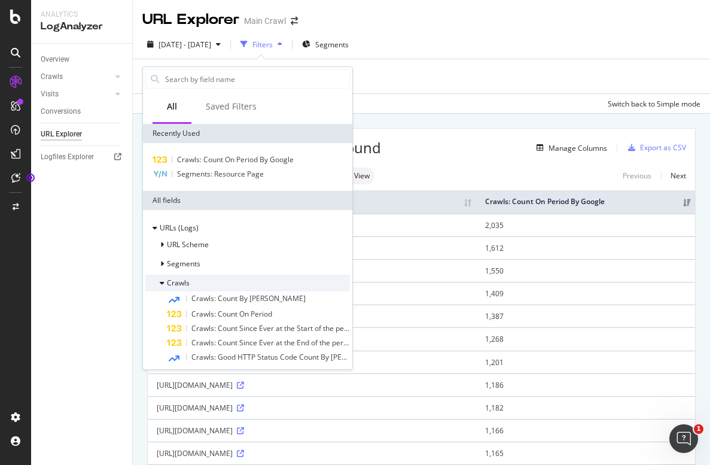
click at [163, 284] on icon at bounding box center [162, 282] width 5 height 7
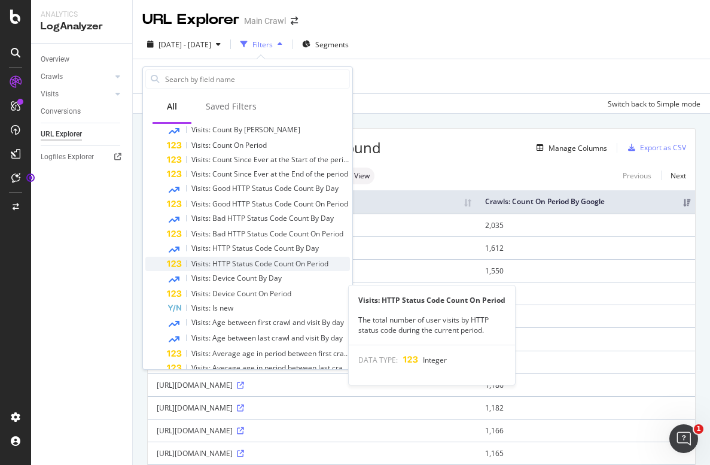
scroll to position [112, 0]
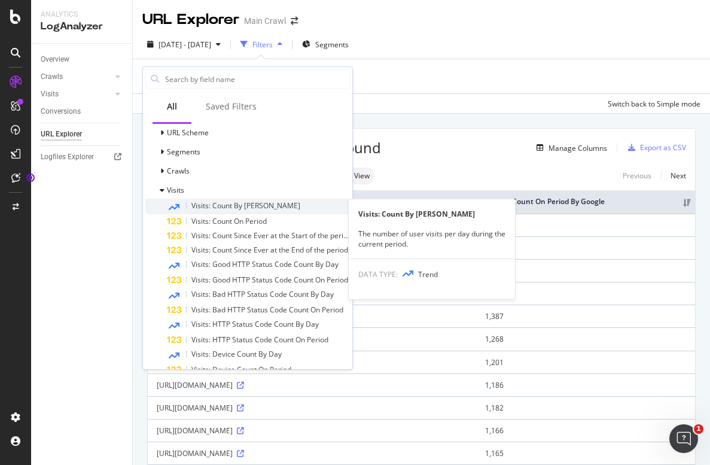
click at [268, 203] on div "Visits: Count By [PERSON_NAME]" at bounding box center [258, 207] width 183 height 16
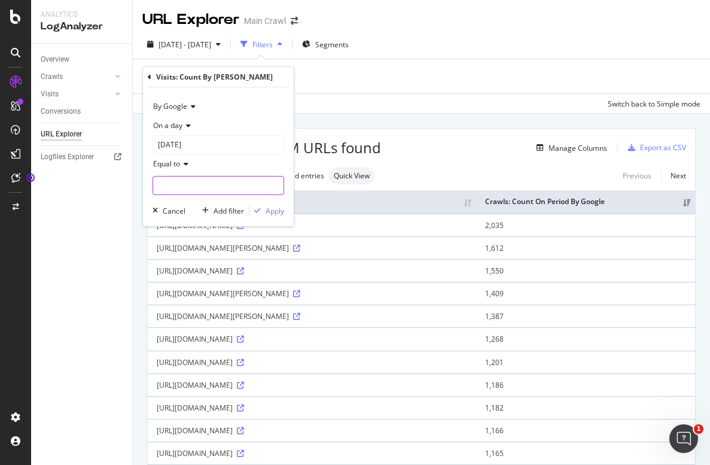
click at [246, 188] on input "number" at bounding box center [219, 185] width 132 height 19
type input "10"
click at [282, 209] on div "Apply" at bounding box center [275, 211] width 19 height 10
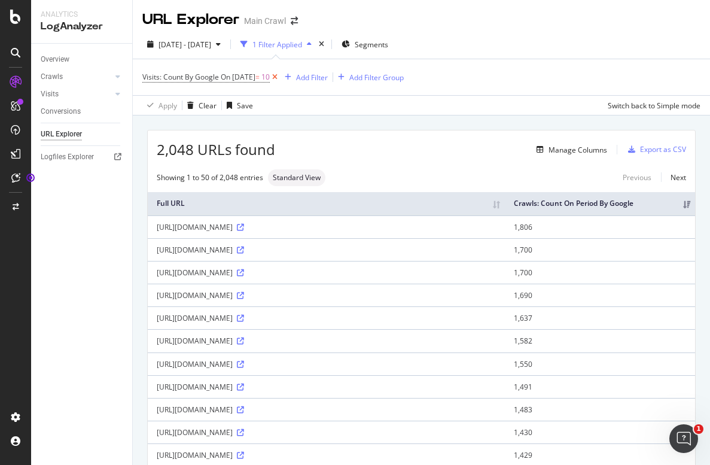
click at [280, 77] on icon at bounding box center [275, 77] width 10 height 12
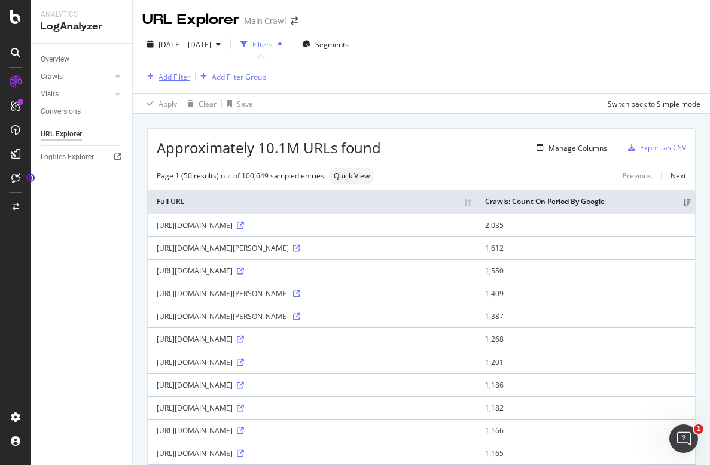
click at [181, 78] on div "Add Filter" at bounding box center [174, 77] width 32 height 10
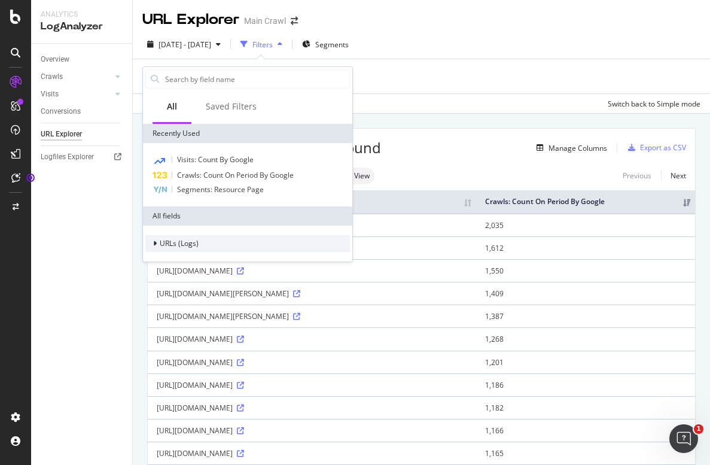
click at [158, 244] on div at bounding box center [156, 243] width 7 height 12
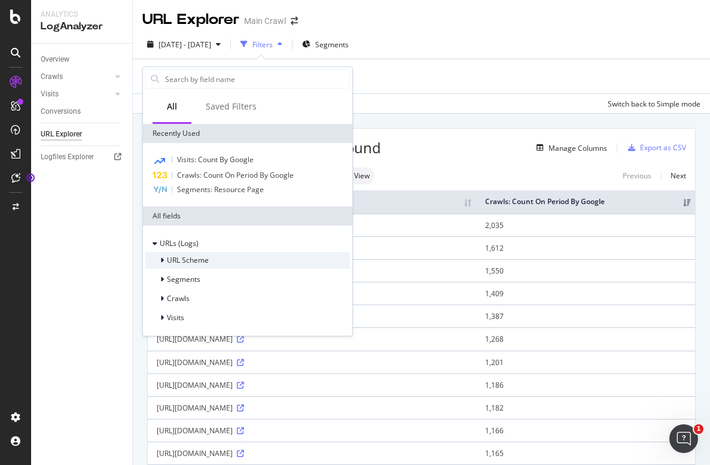
click at [166, 263] on div at bounding box center [163, 260] width 7 height 12
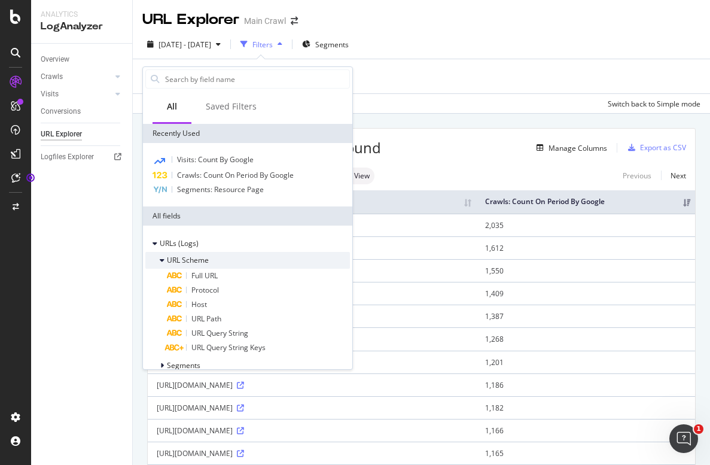
click at [163, 258] on icon at bounding box center [162, 260] width 5 height 7
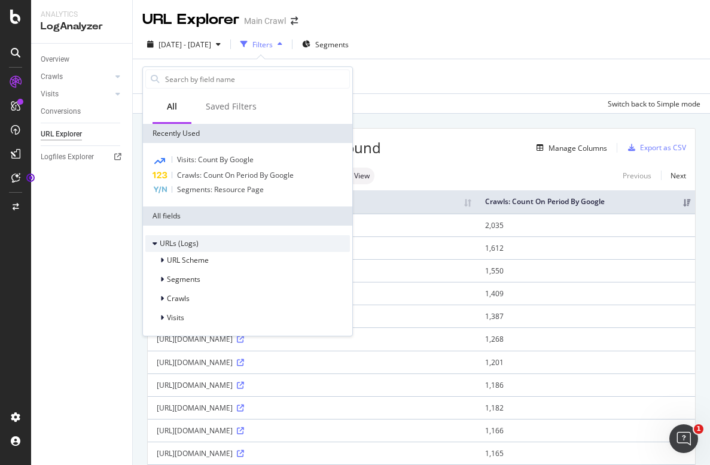
click at [156, 243] on icon at bounding box center [155, 243] width 5 height 7
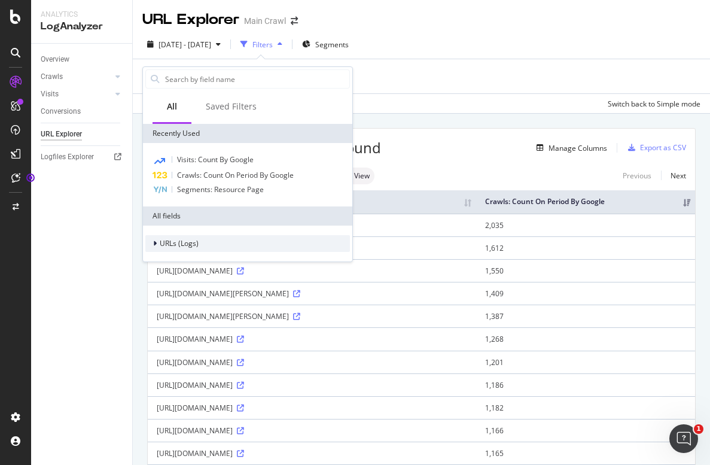
click at [156, 245] on icon at bounding box center [155, 243] width 4 height 7
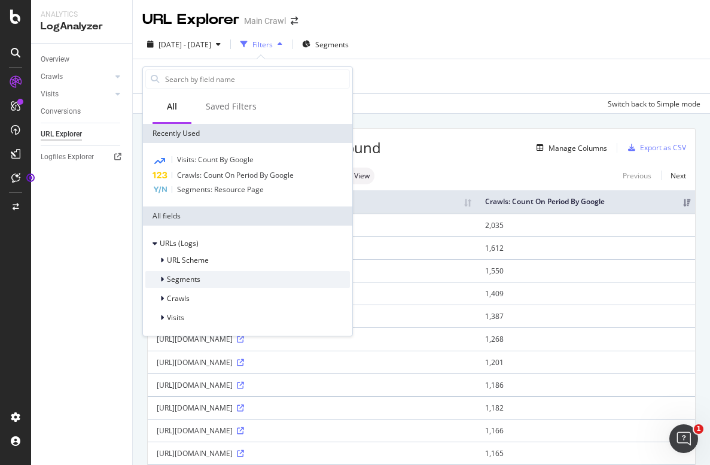
click at [162, 278] on icon at bounding box center [162, 279] width 4 height 7
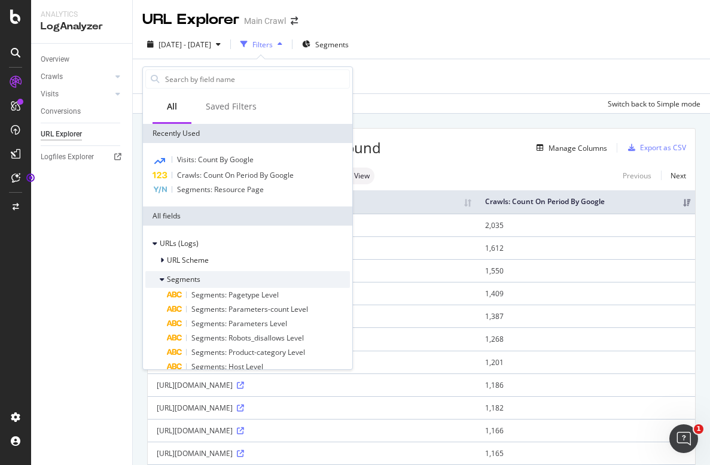
click at [165, 281] on div at bounding box center [163, 279] width 7 height 12
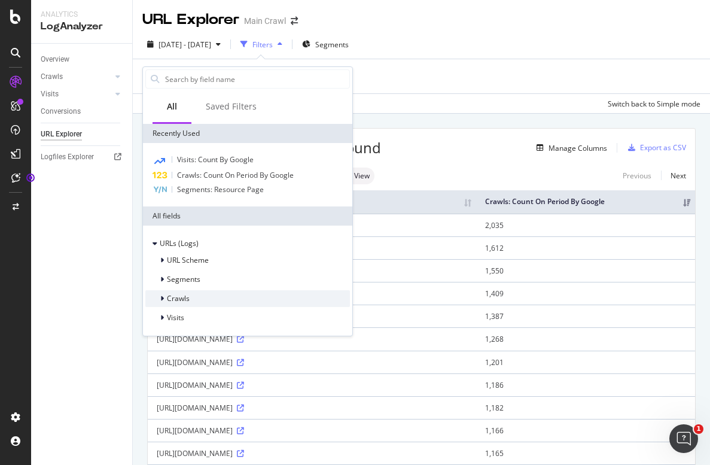
click at [162, 298] on icon at bounding box center [162, 298] width 4 height 7
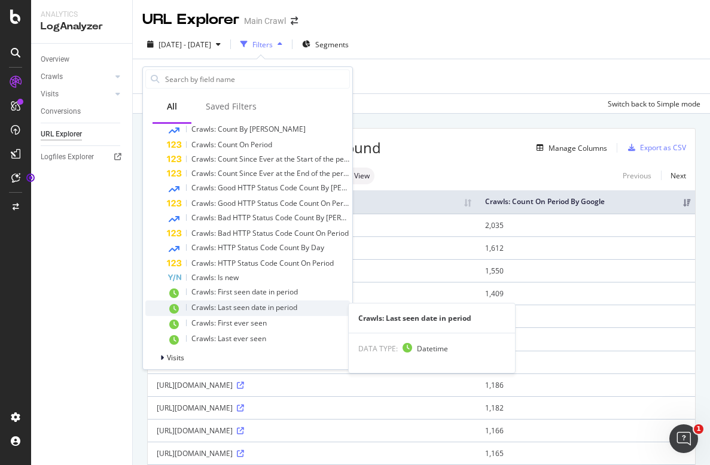
scroll to position [191, 0]
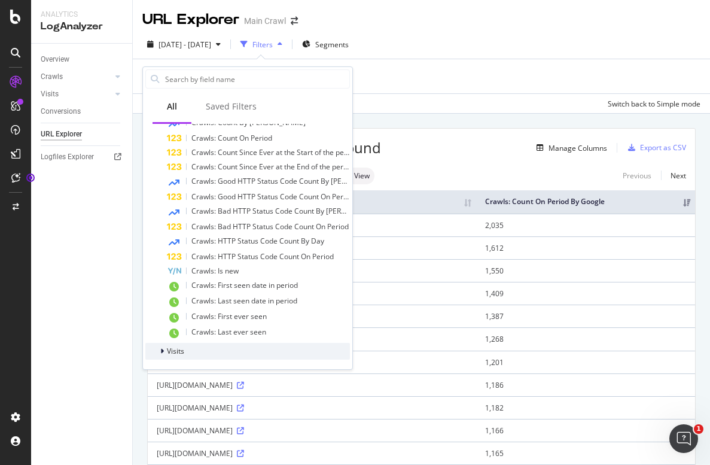
click at [181, 349] on span "Visits" at bounding box center [175, 351] width 17 height 10
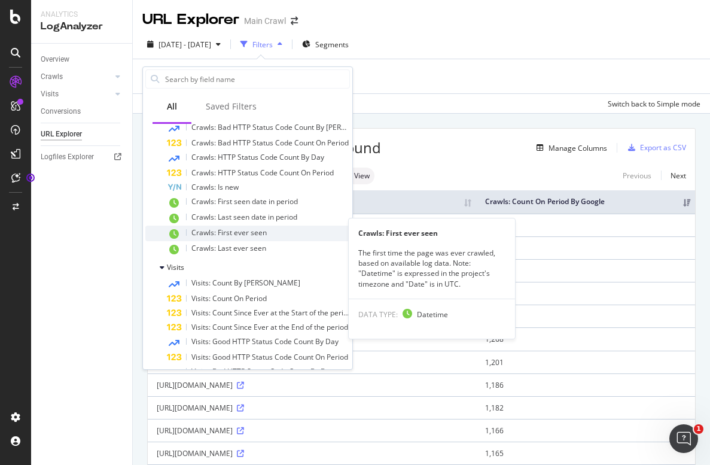
scroll to position [283, 0]
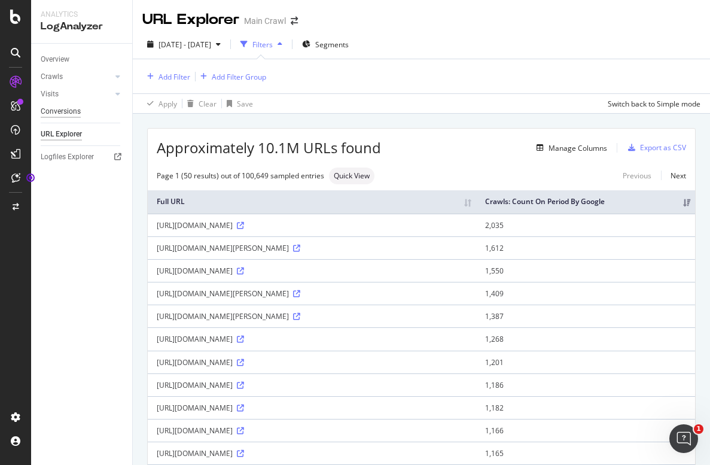
click at [71, 110] on div "Conversions" at bounding box center [61, 111] width 40 height 13
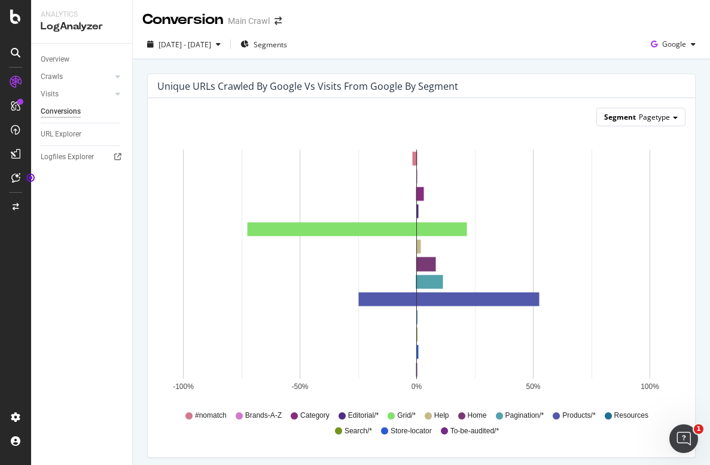
click at [645, 118] on span "Pagetype" at bounding box center [654, 117] width 31 height 10
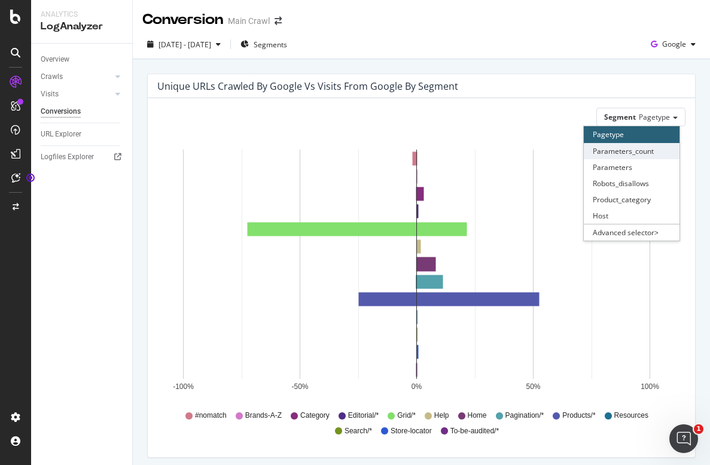
click at [639, 150] on div "Parameters_count" at bounding box center [632, 151] width 96 height 16
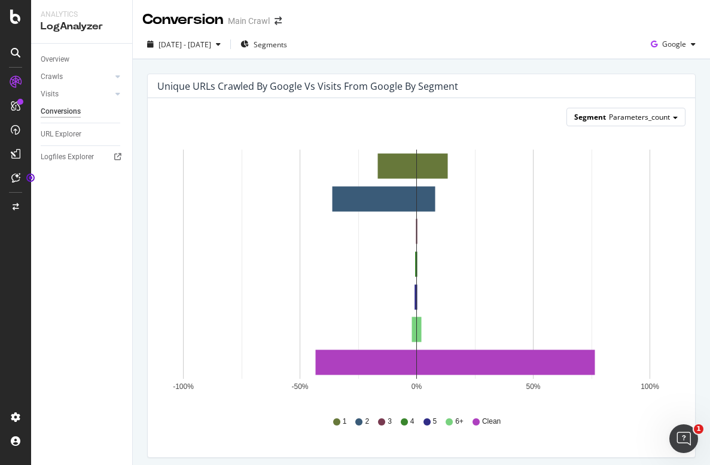
click at [617, 118] on span "Parameters_count" at bounding box center [639, 117] width 61 height 10
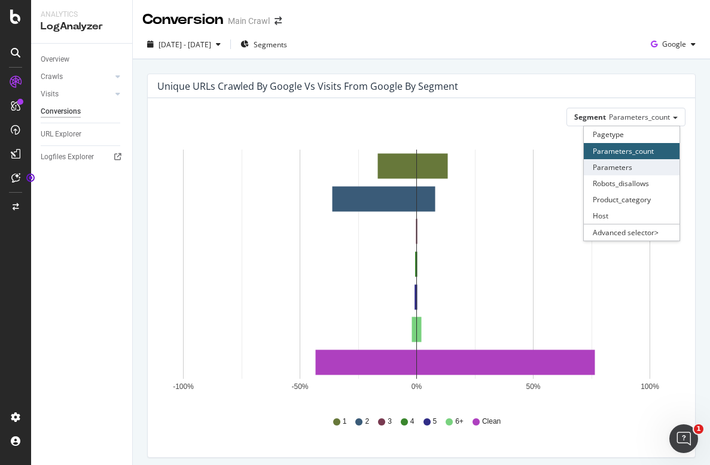
click at [620, 167] on div "Parameters" at bounding box center [632, 167] width 96 height 16
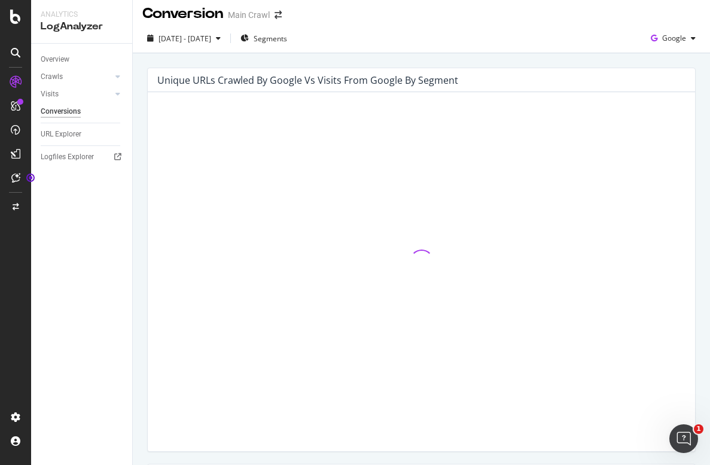
scroll to position [7, 0]
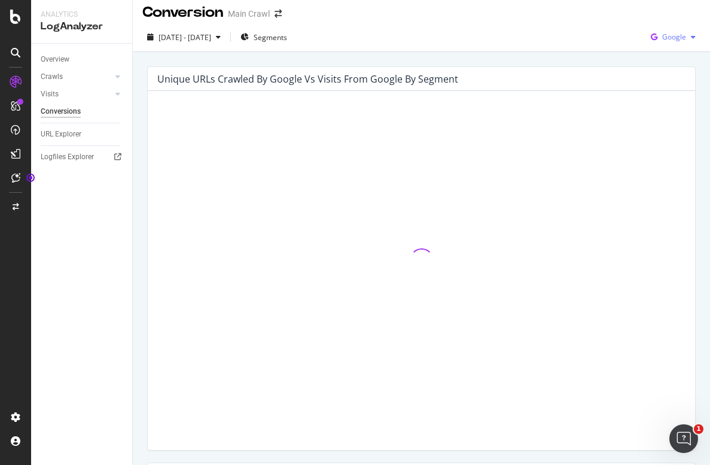
click at [662, 39] on span "Google" at bounding box center [674, 37] width 24 height 10
click at [542, 40] on div "[DATE] - [DATE] Segments Google" at bounding box center [421, 40] width 577 height 24
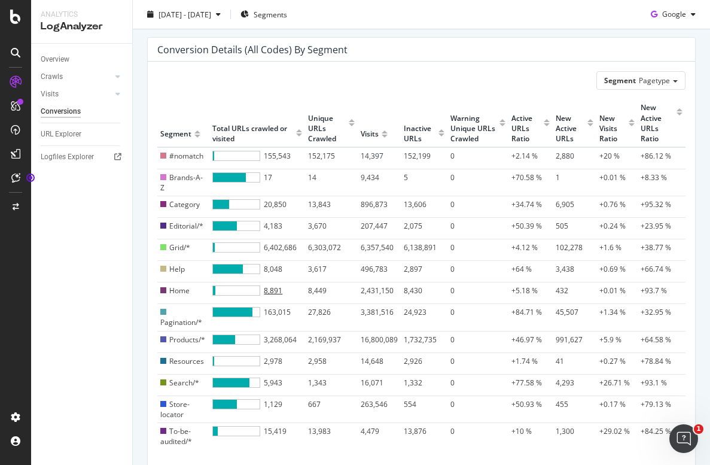
scroll to position [432, 0]
click at [660, 78] on span "Pagetype" at bounding box center [654, 81] width 31 height 10
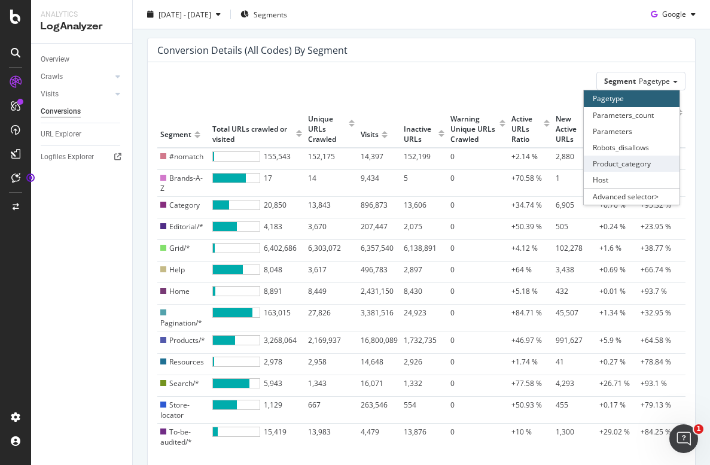
click at [624, 163] on div "Product_category" at bounding box center [632, 164] width 96 height 16
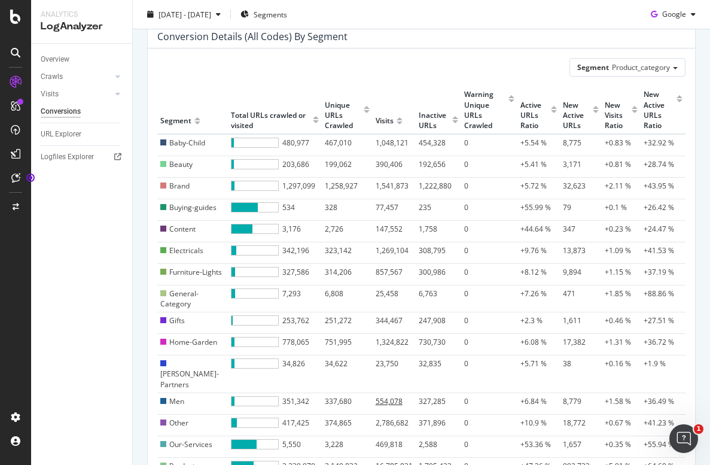
scroll to position [442, 0]
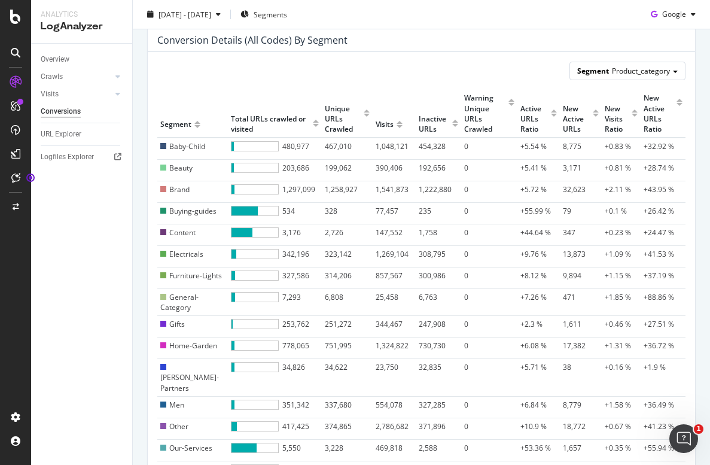
click at [648, 72] on span "Product_category" at bounding box center [641, 71] width 58 height 10
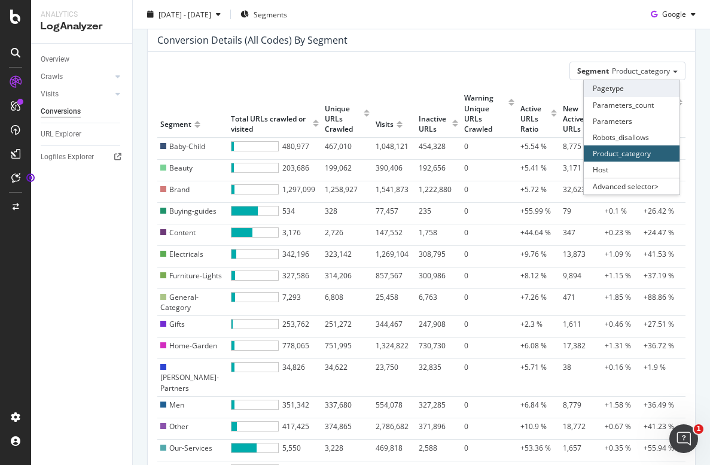
click at [638, 90] on div "Pagetype" at bounding box center [632, 88] width 96 height 16
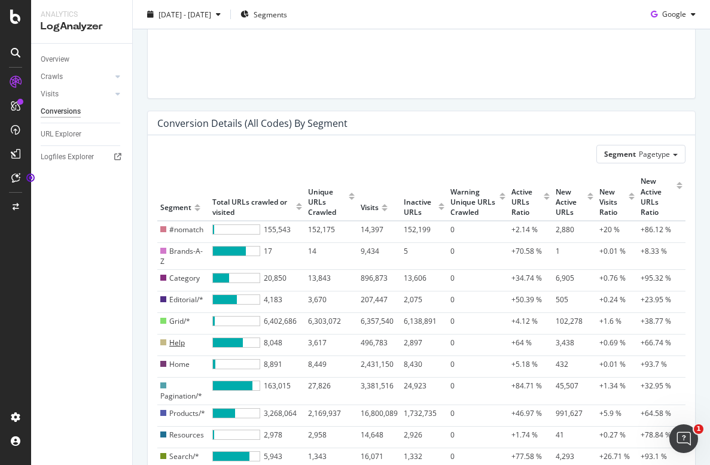
scroll to position [358, 0]
click at [653, 153] on span "Pagetype" at bounding box center [654, 155] width 31 height 10
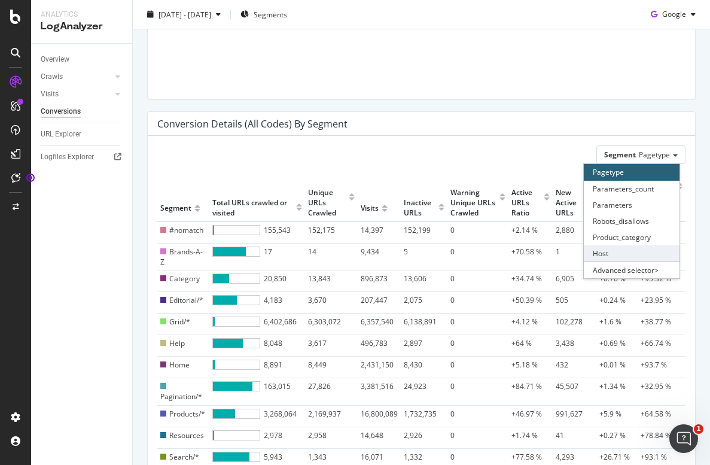
click at [617, 249] on div "Host" at bounding box center [632, 253] width 96 height 16
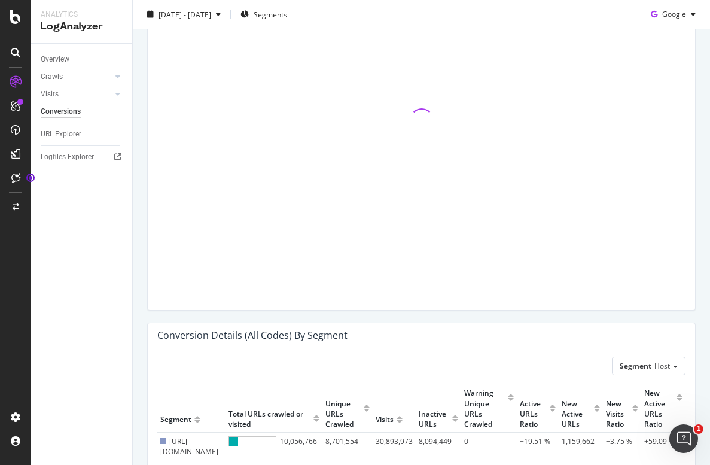
scroll to position [226, 0]
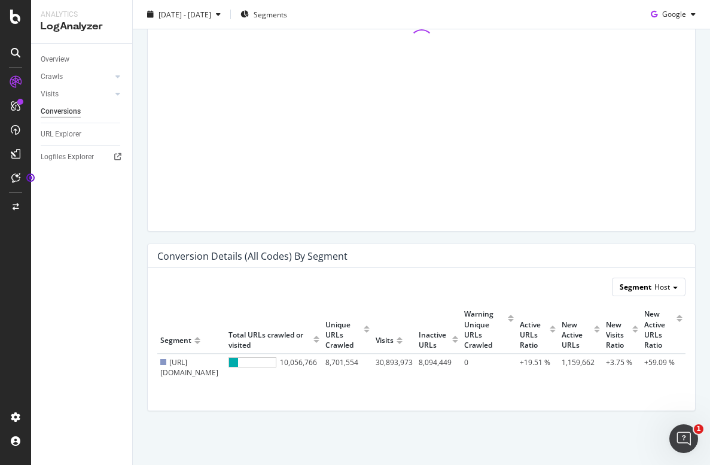
click at [673, 287] on span at bounding box center [675, 287] width 5 height 2
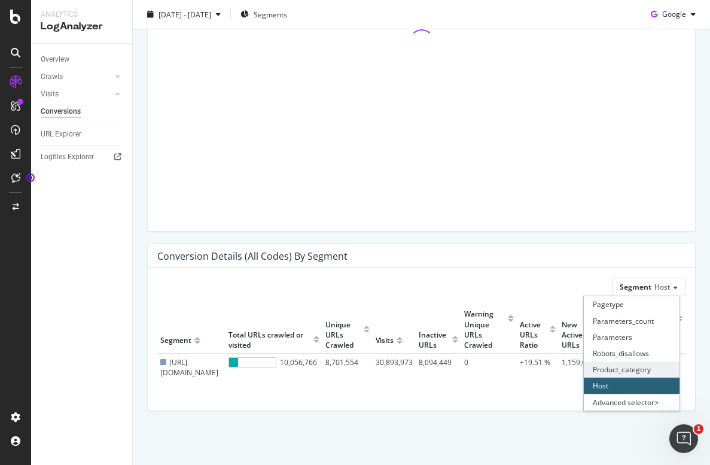
click at [638, 366] on div "Product_category" at bounding box center [632, 369] width 96 height 16
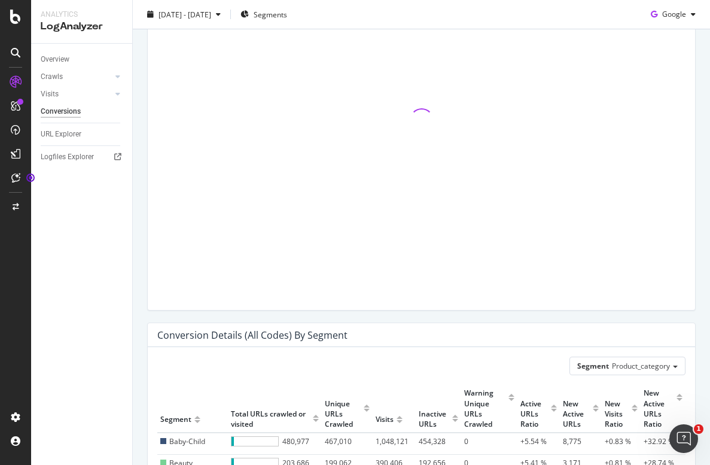
scroll to position [358, 0]
